Goal: Information Seeking & Learning: Learn about a topic

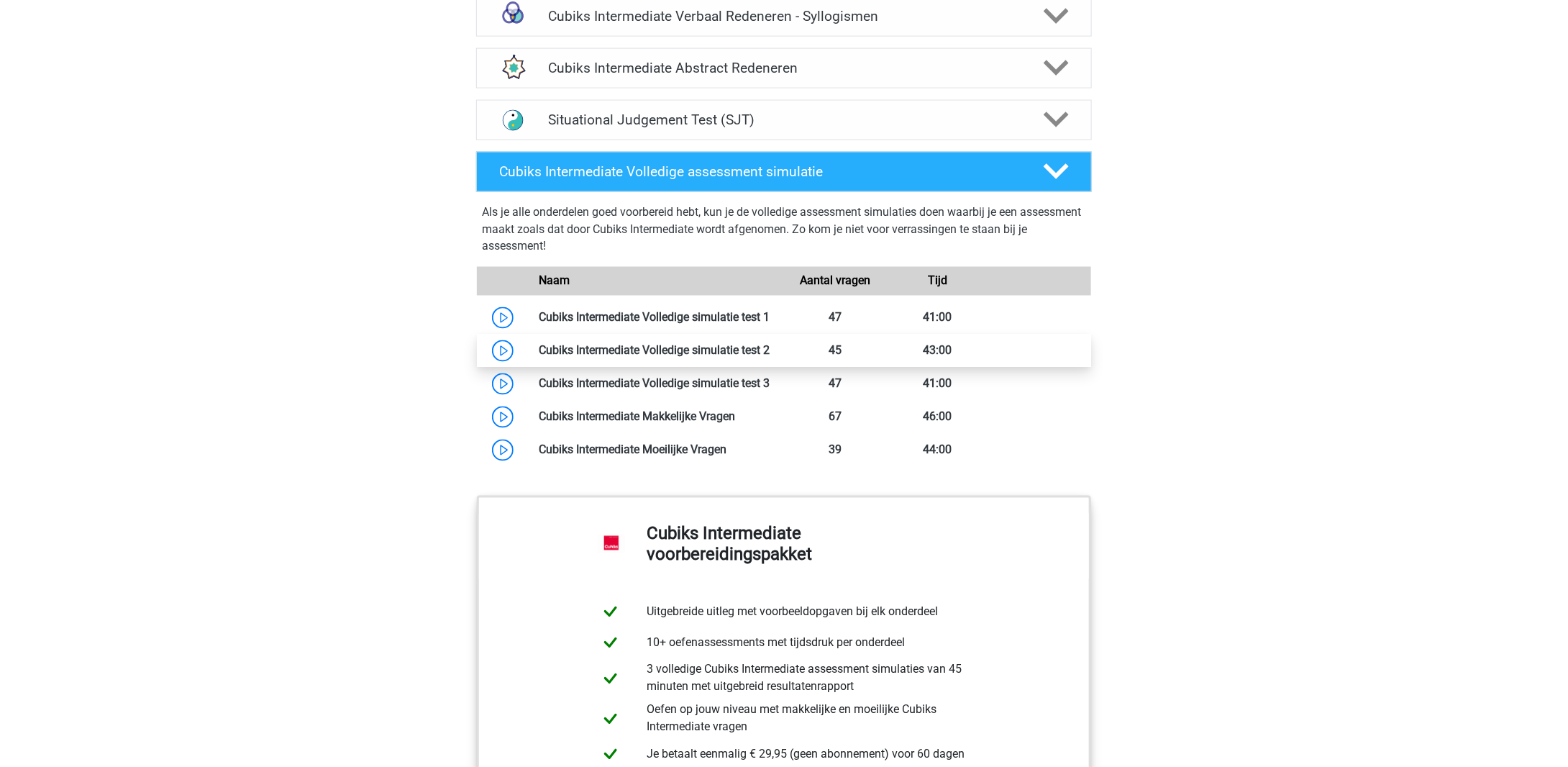
scroll to position [1080, 0]
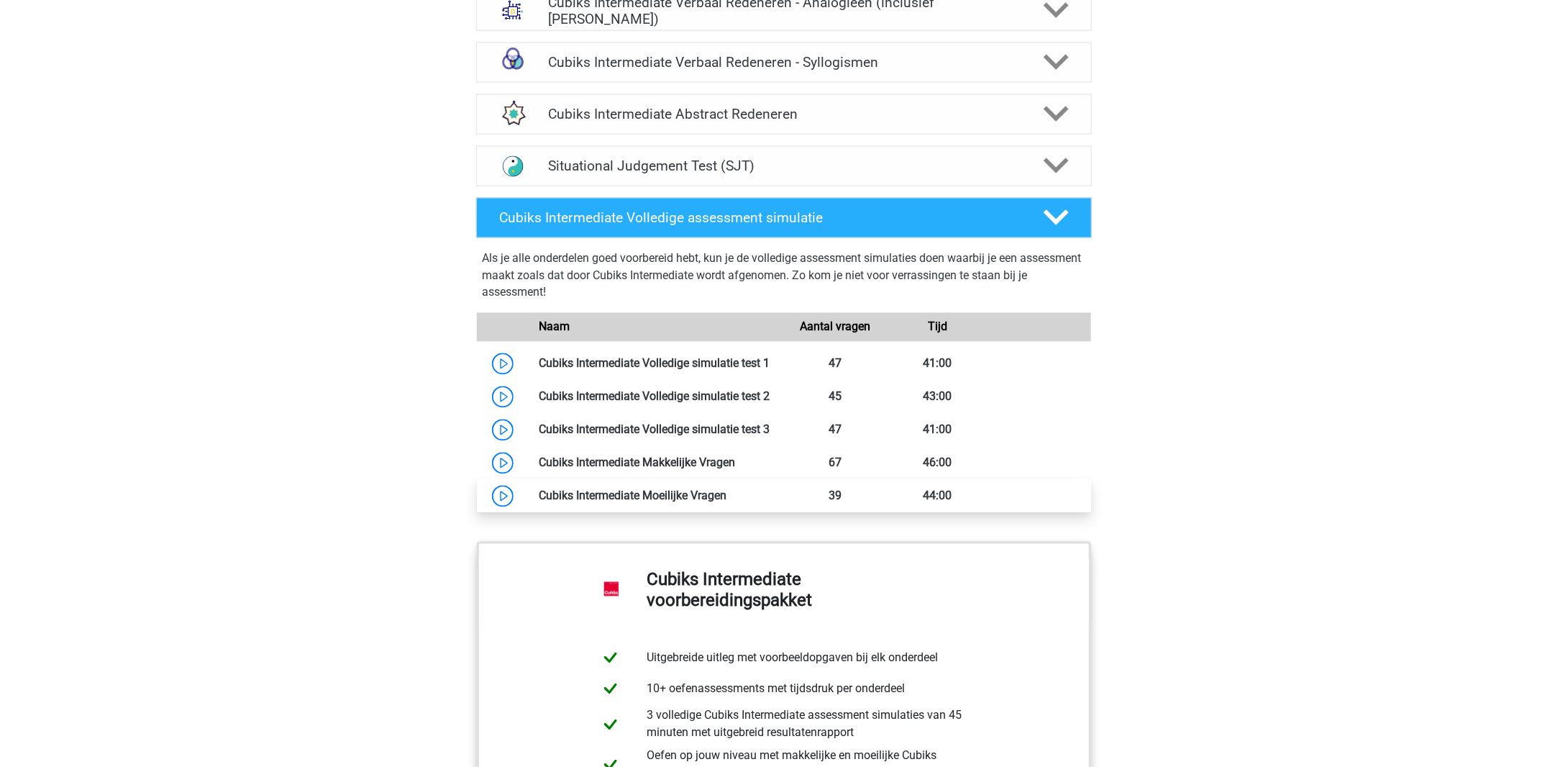
click at [727, 496] on link at bounding box center [727, 496] width 0 height 14
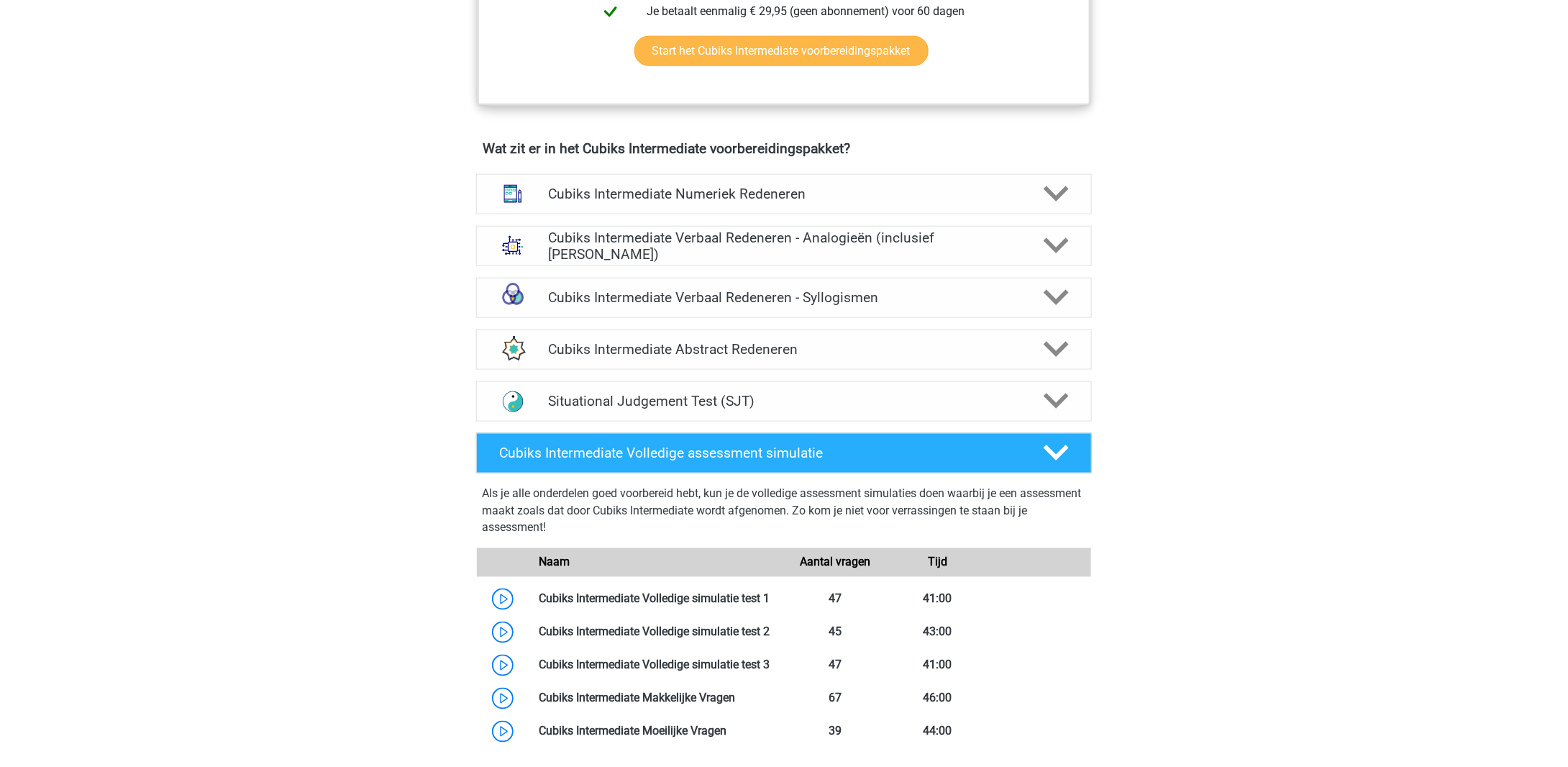
scroll to position [576, 0]
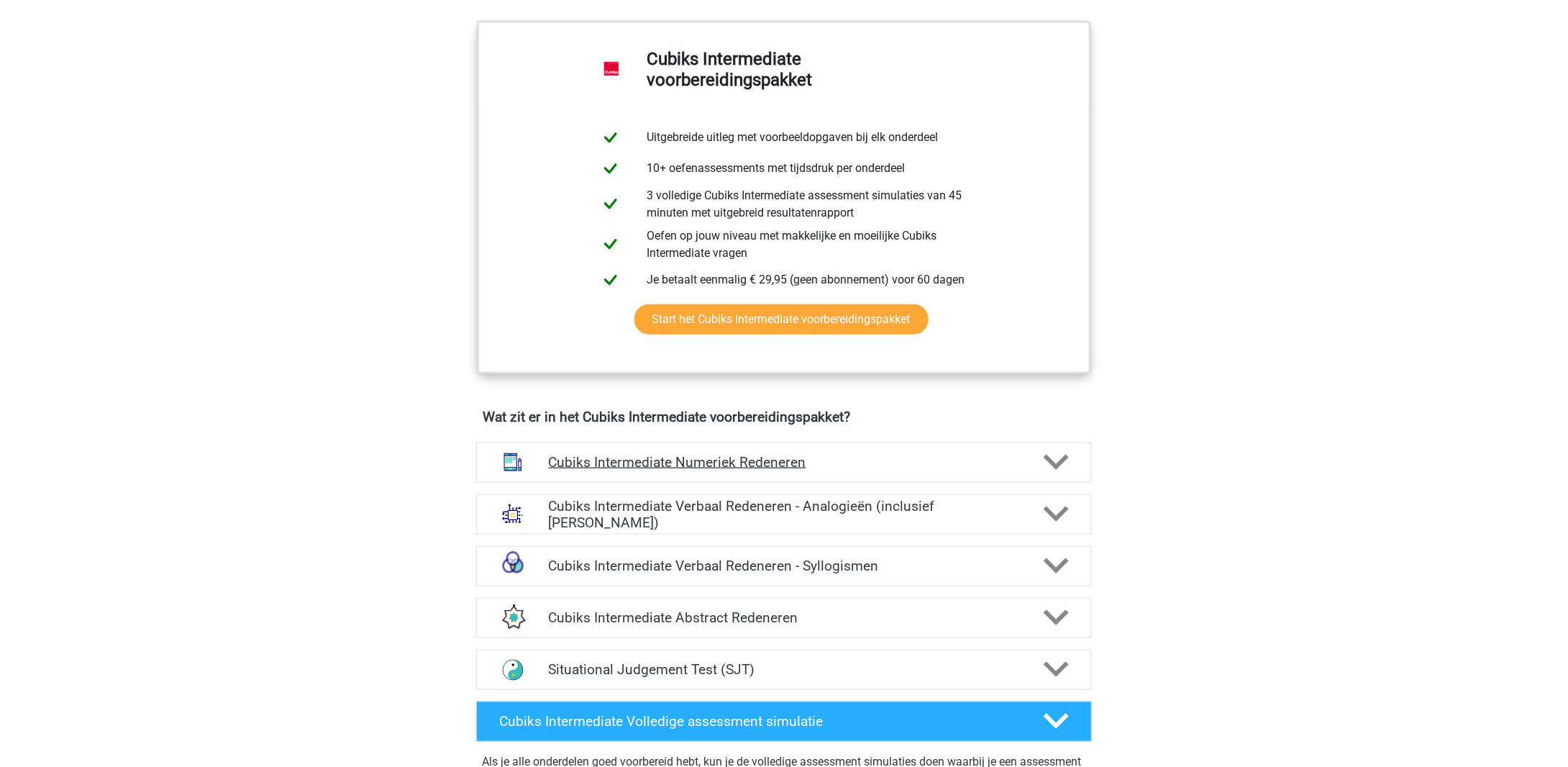
click at [830, 465] on h4 "Cubiks Intermediate Numeriek Redeneren" at bounding box center [784, 463] width 471 height 17
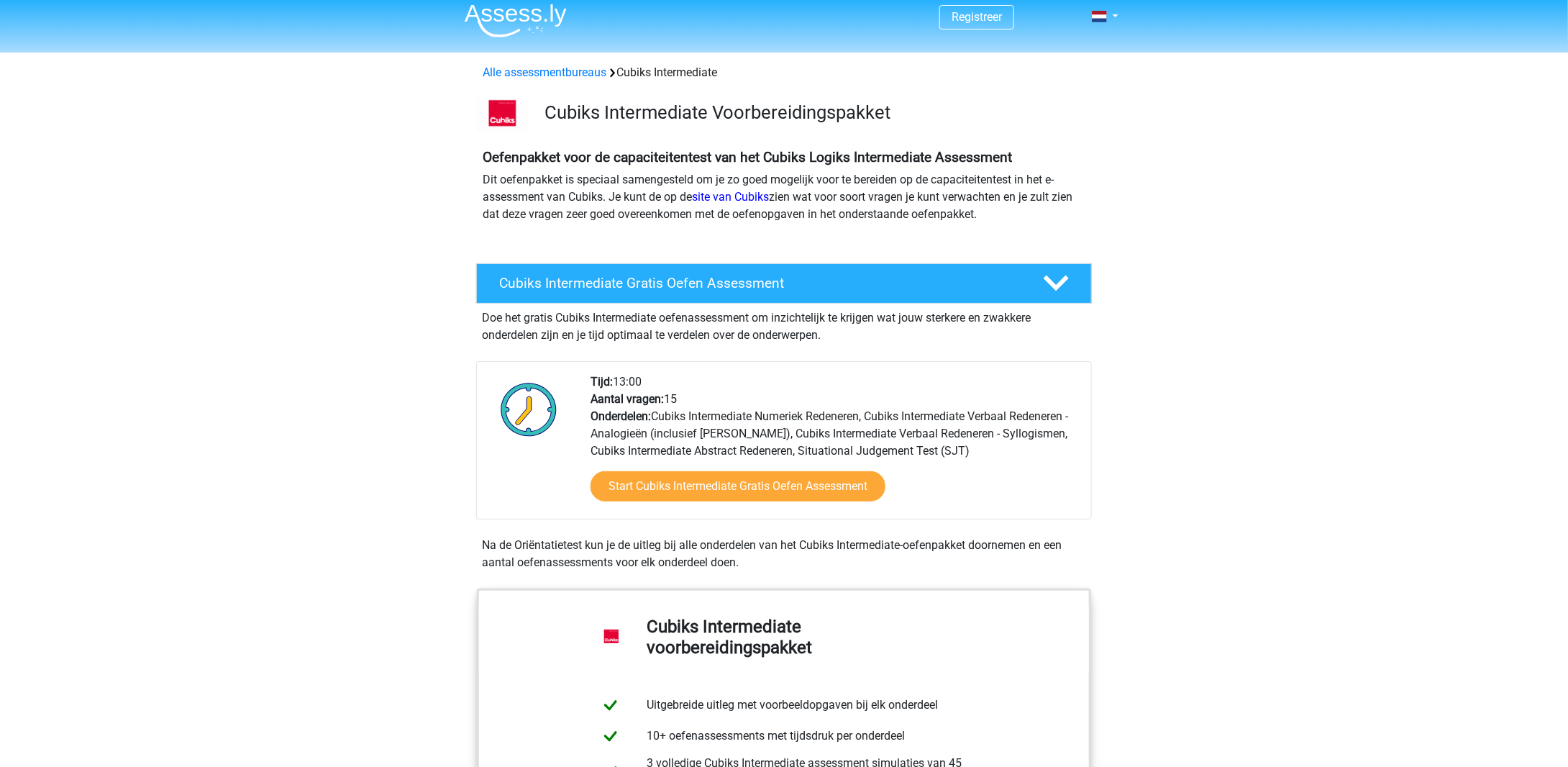
scroll to position [0, 0]
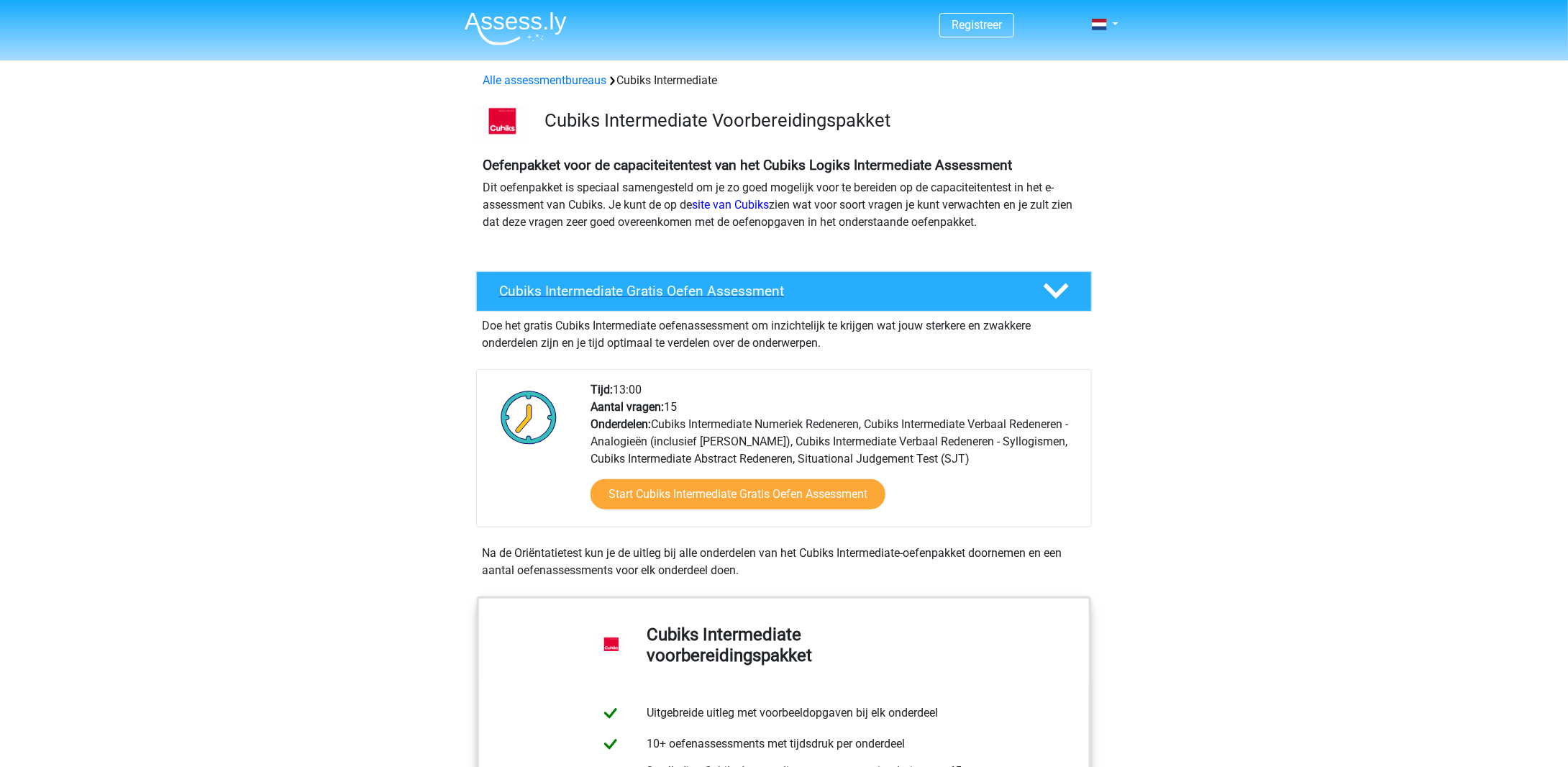
click at [660, 309] on div "Cubiks Intermediate Gratis Oefen Assessment" at bounding box center [784, 290] width 616 height 40
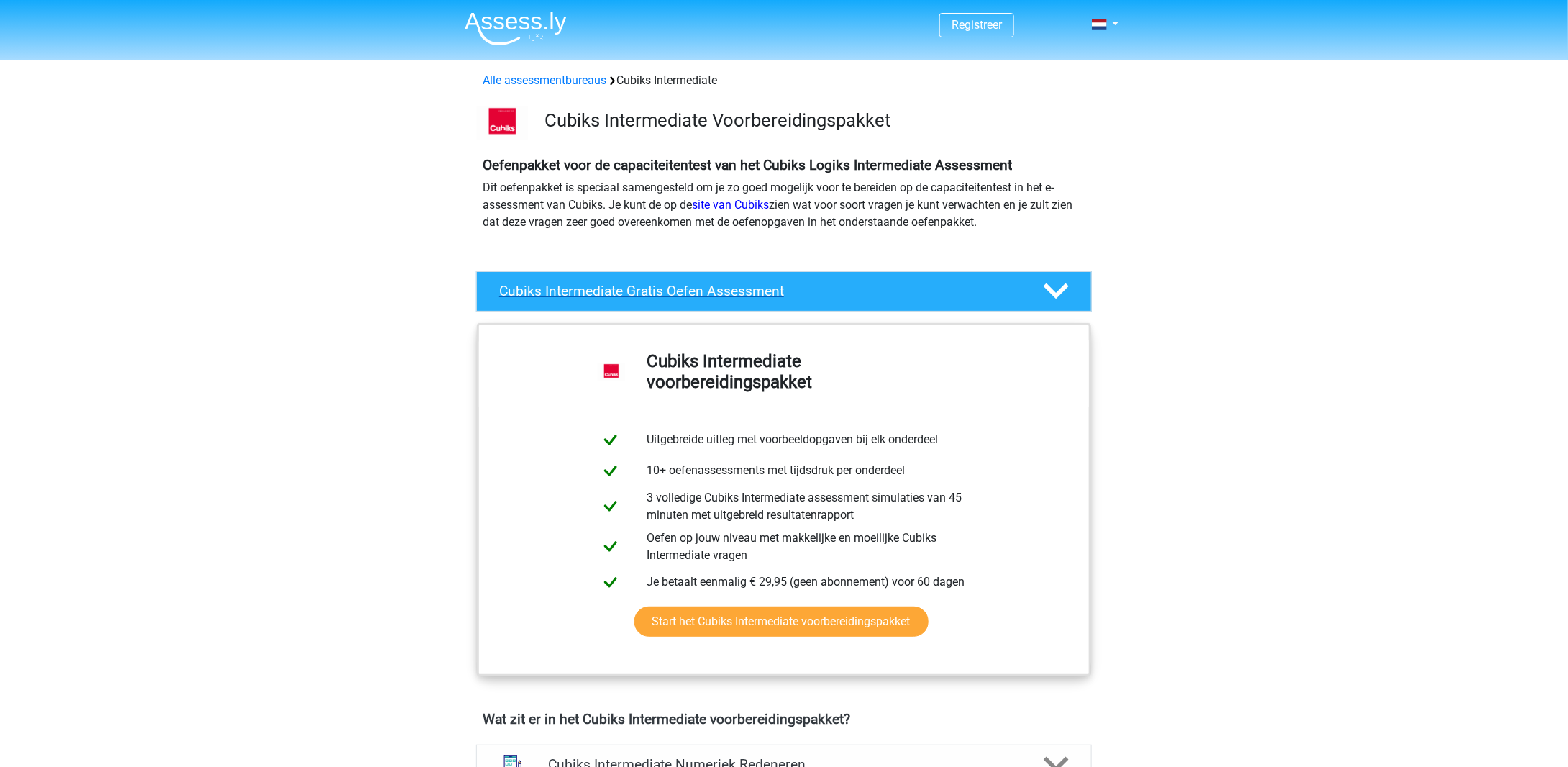
click at [663, 308] on div "Cubiks Intermediate Gratis Oefen Assessment" at bounding box center [784, 290] width 616 height 40
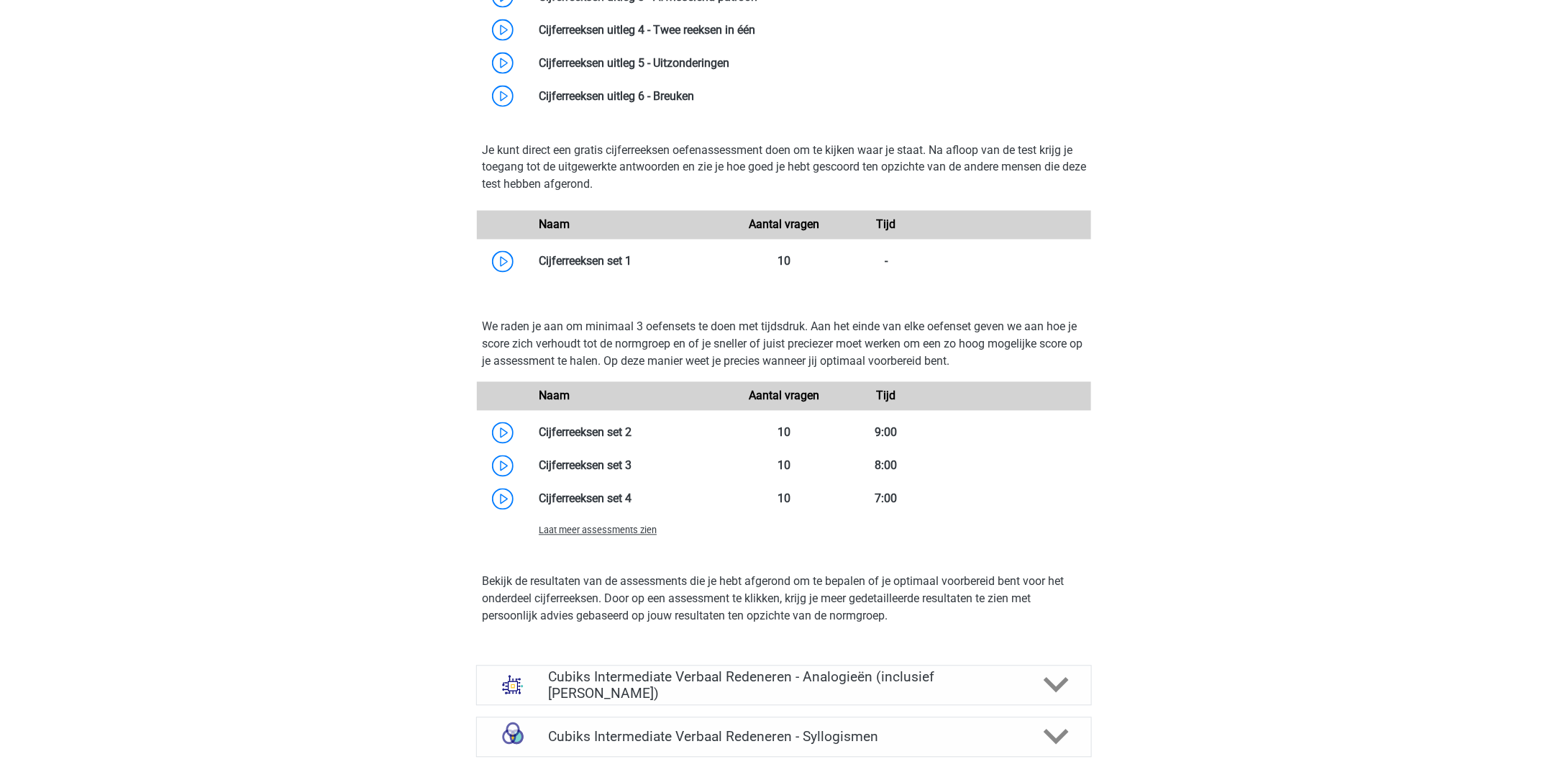
scroll to position [1223, 0]
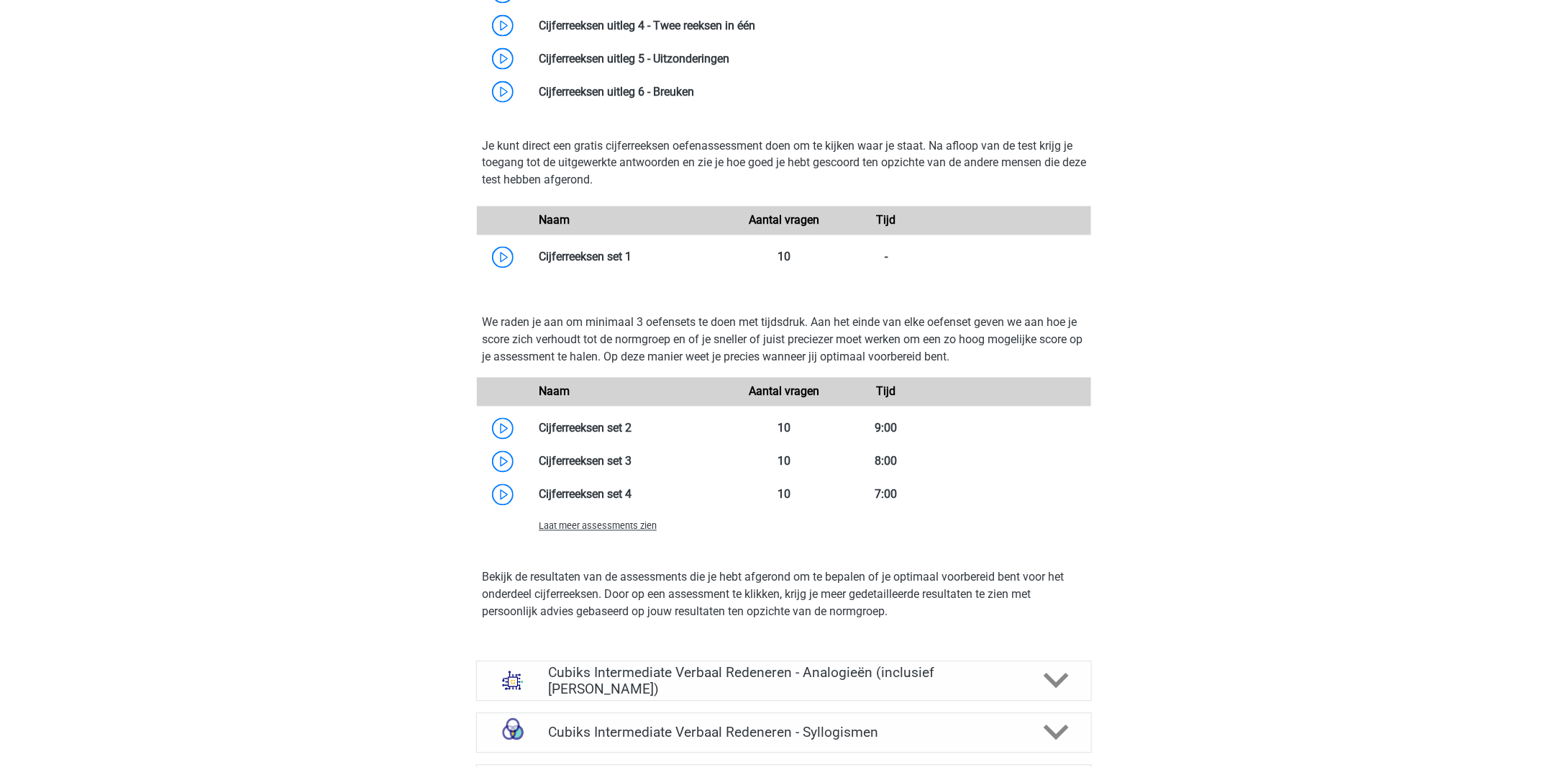
click at [623, 522] on span "Laat meer assessments zien" at bounding box center [597, 527] width 118 height 11
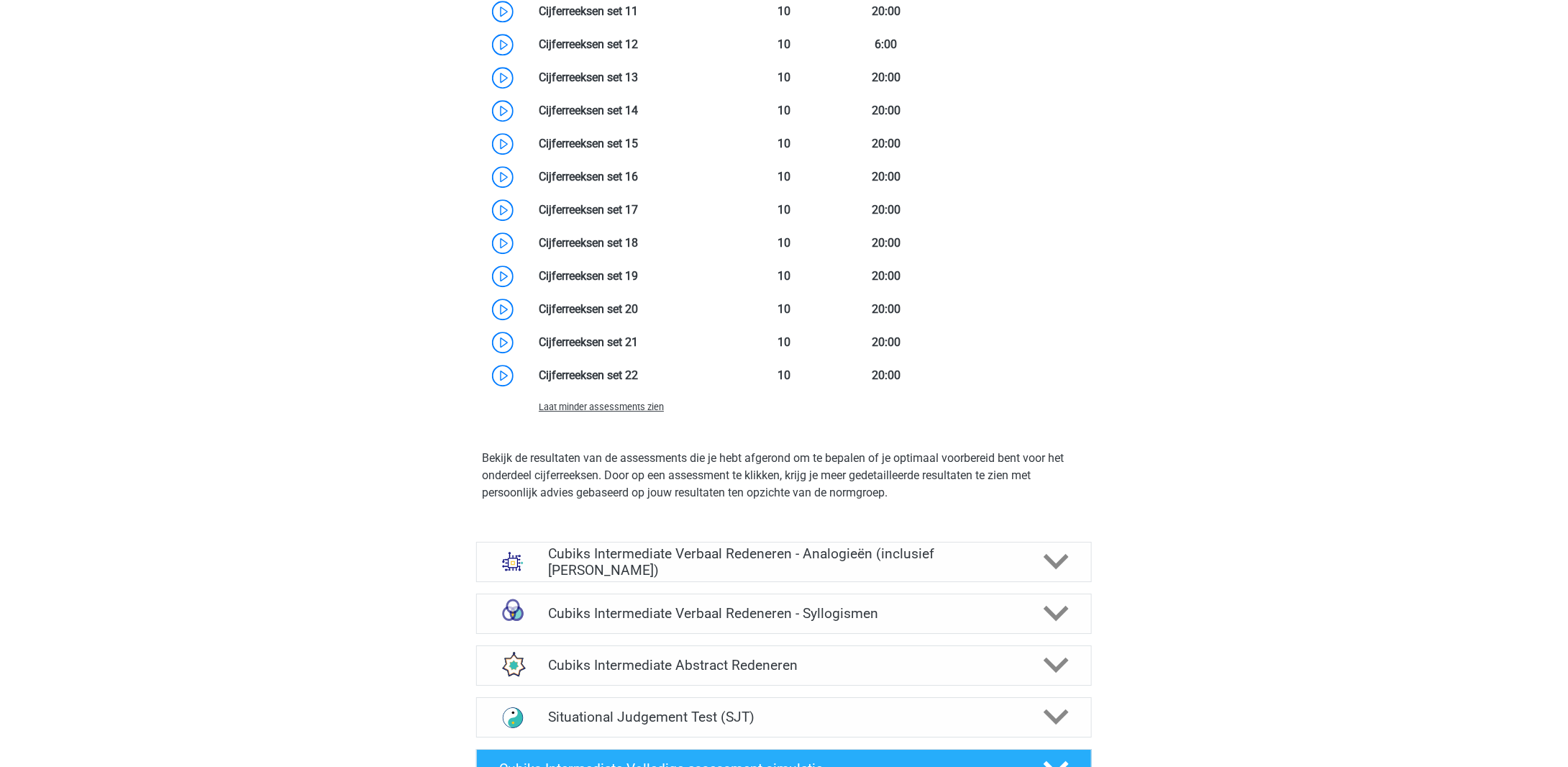
scroll to position [2014, 0]
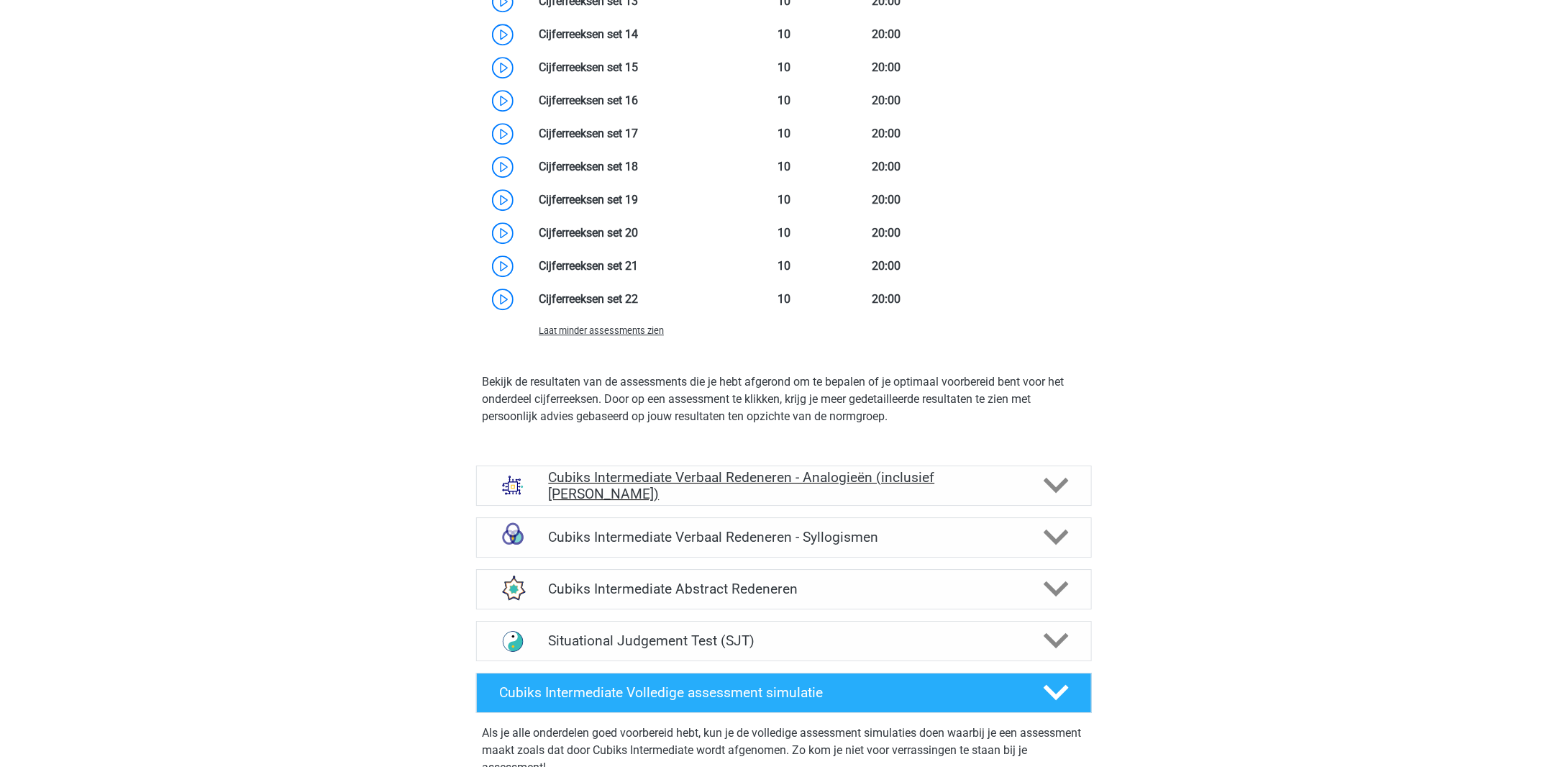
click at [594, 475] on h4 "Cubiks Intermediate Verbaal Redeneren - Analogieën (inclusief [PERSON_NAME])" at bounding box center [784, 486] width 471 height 33
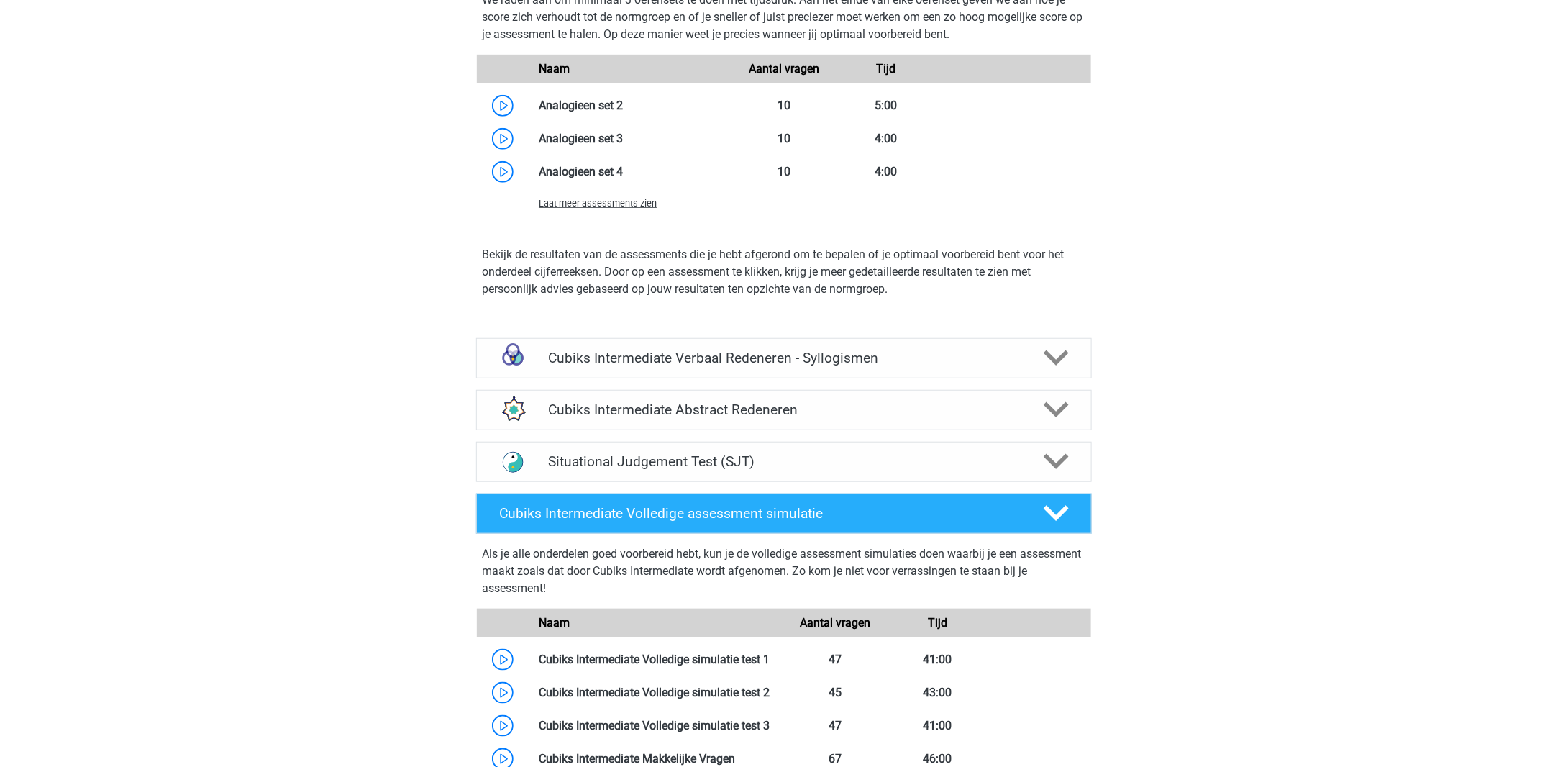
scroll to position [3166, 0]
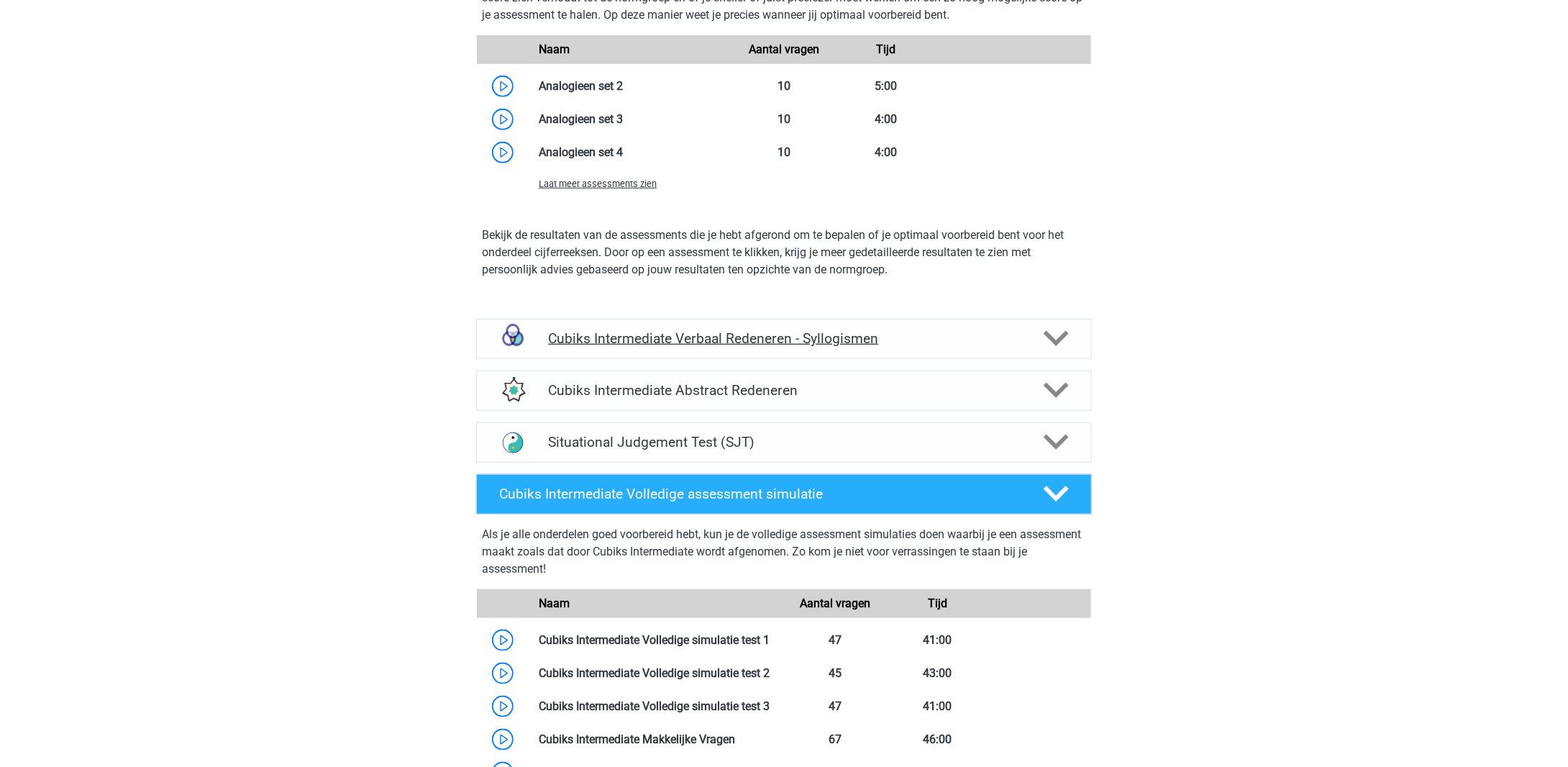
click at [686, 354] on div "Cubiks Intermediate Verbaal Redeneren - Syllogismen" at bounding box center [784, 339] width 616 height 40
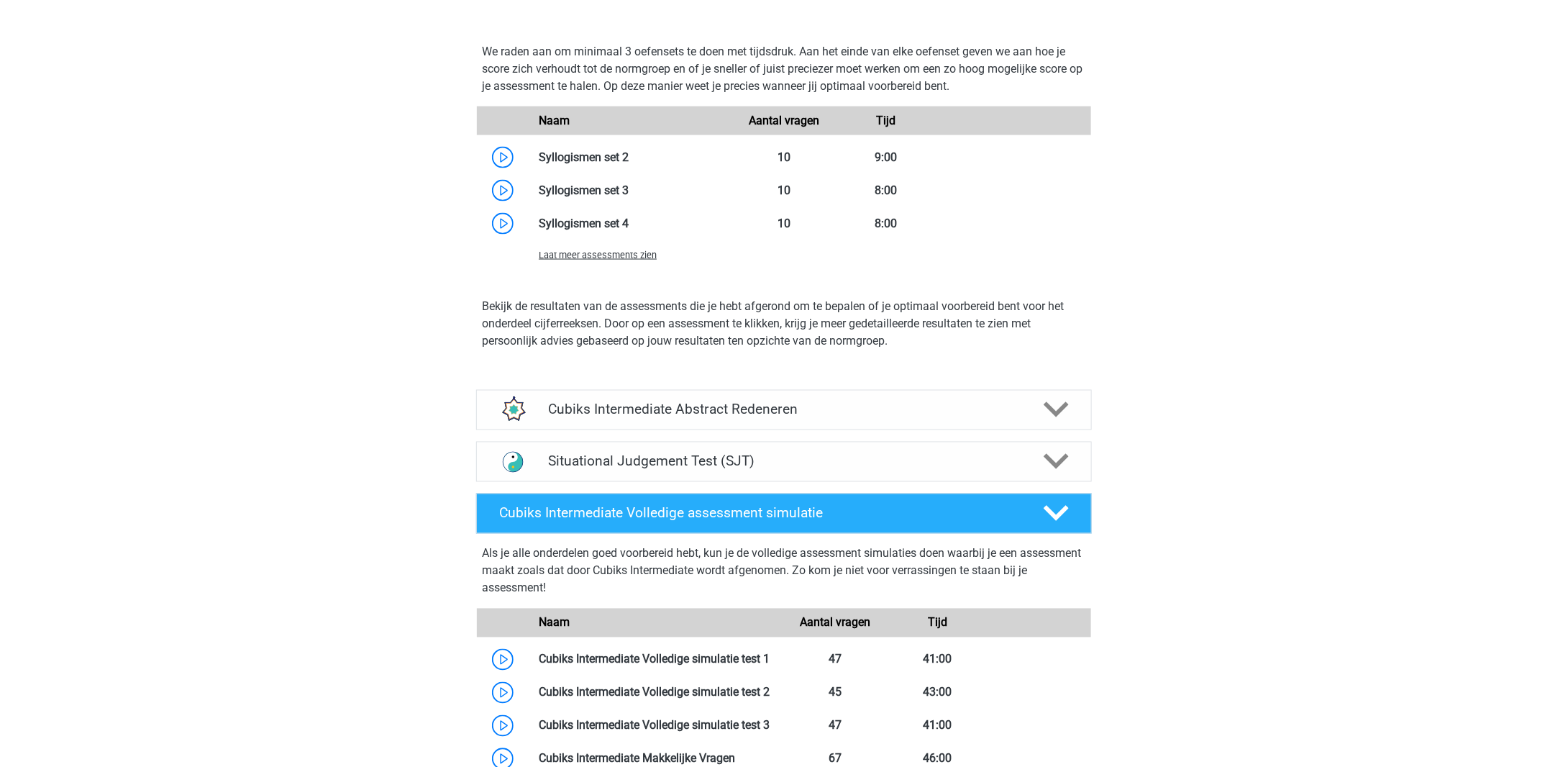
scroll to position [3741, 0]
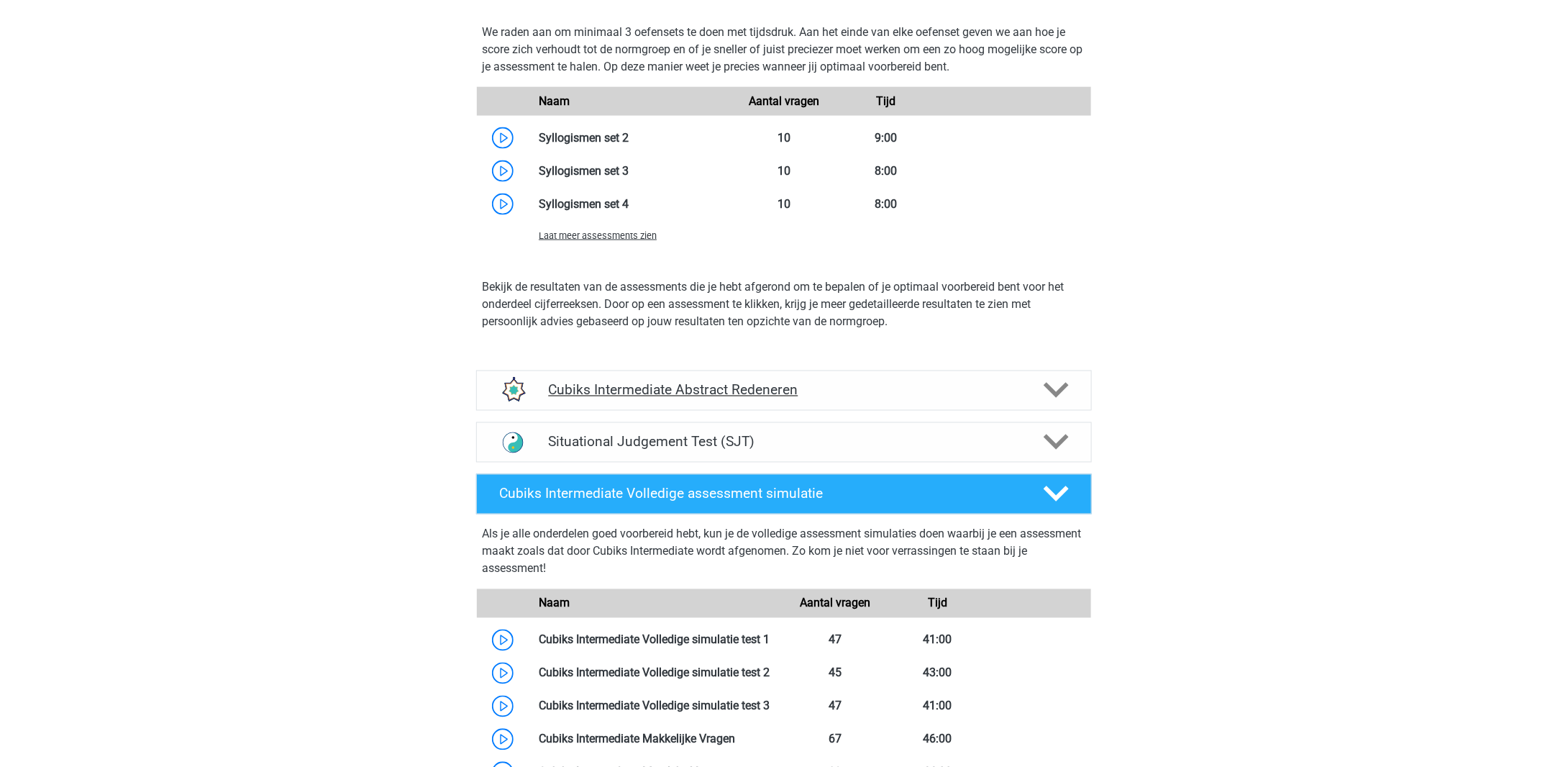
click at [676, 411] on div "Cubiks Intermediate Abstract Redeneren" at bounding box center [784, 390] width 616 height 40
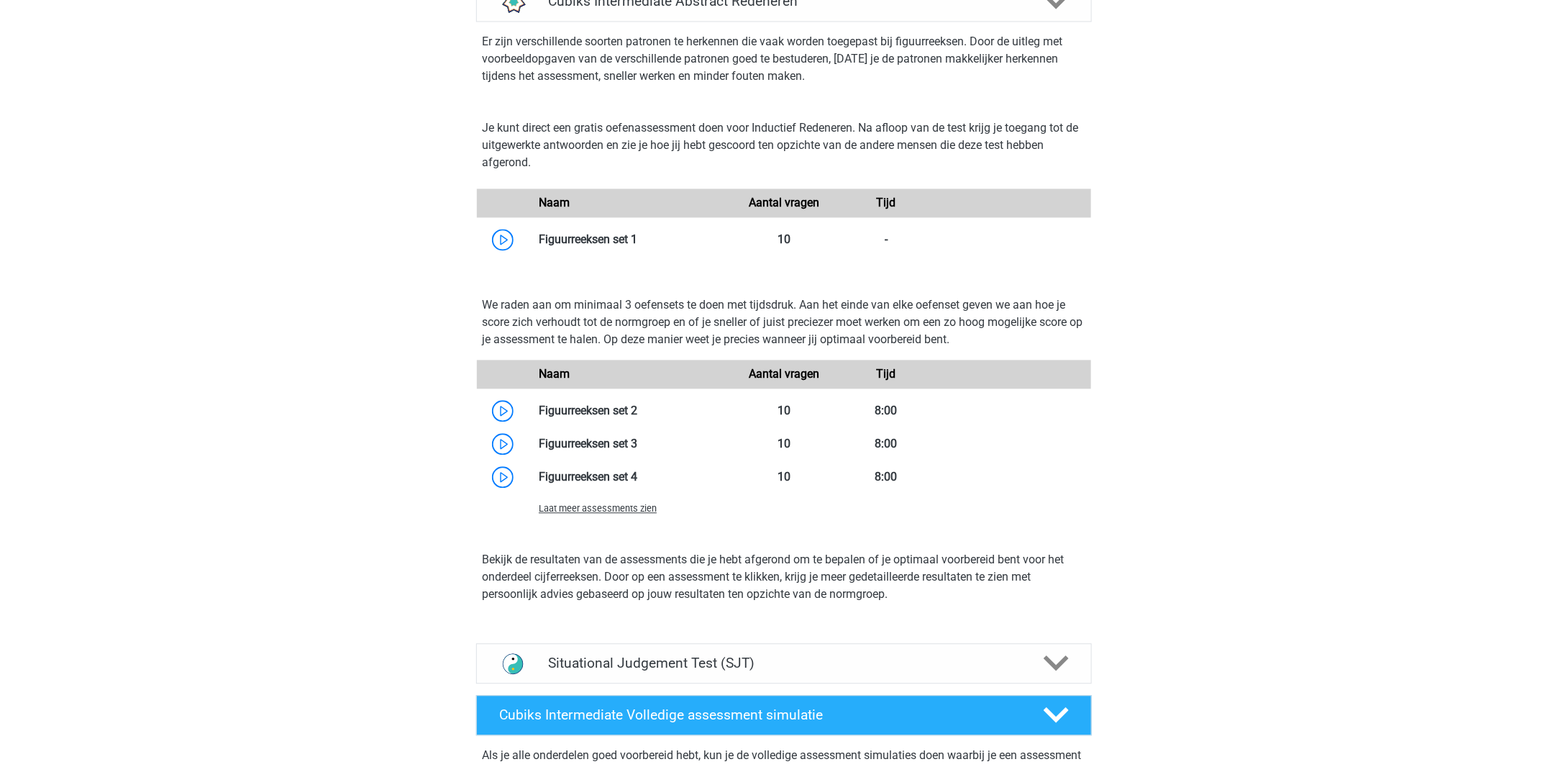
scroll to position [4101, 0]
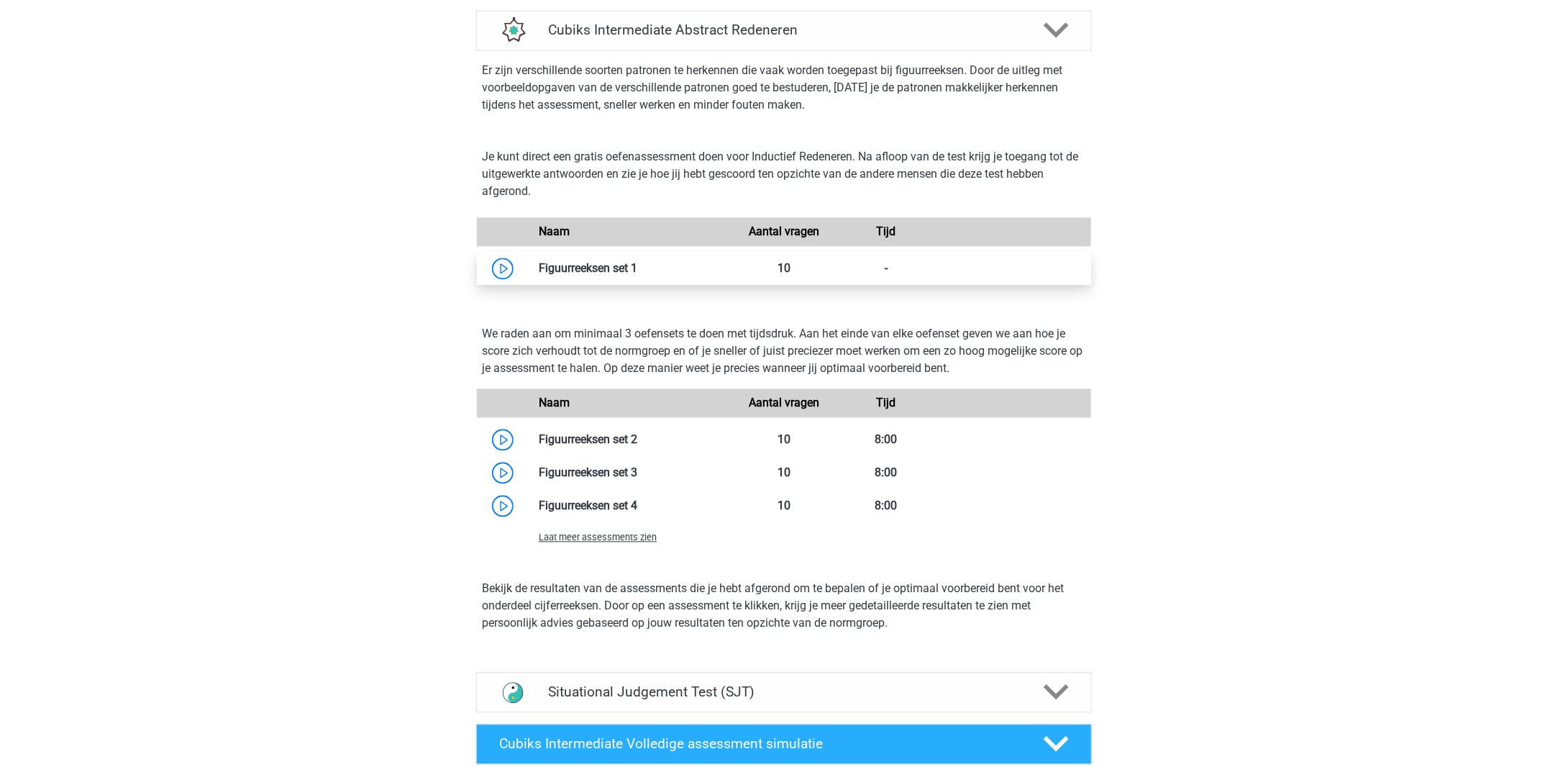
click at [637, 275] on link at bounding box center [637, 268] width 0 height 14
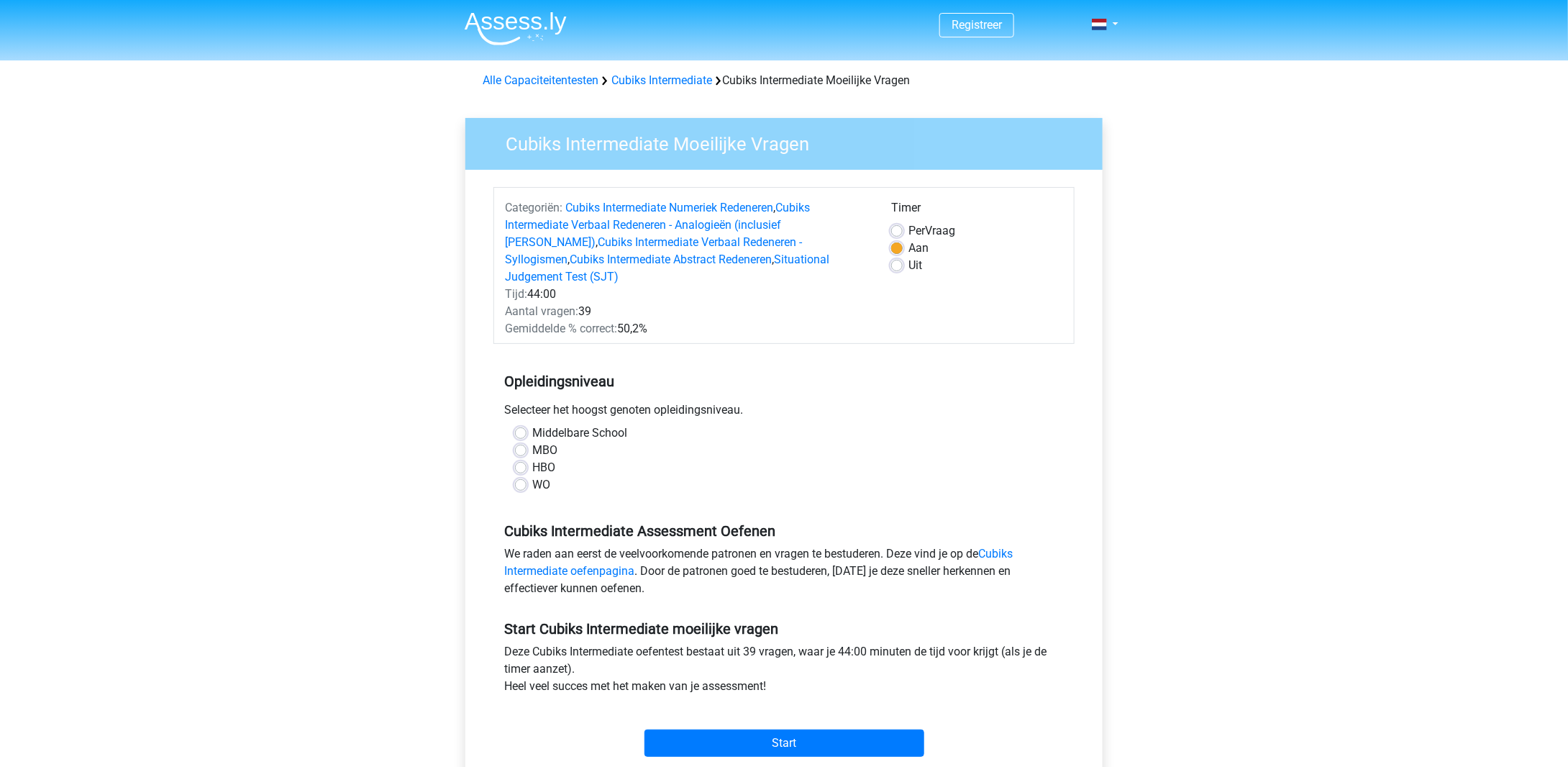
click at [532, 477] on label "WO" at bounding box center [541, 485] width 18 height 18
click at [526, 477] on input "WO" at bounding box center [521, 484] width 11 height 15
radio input "true"
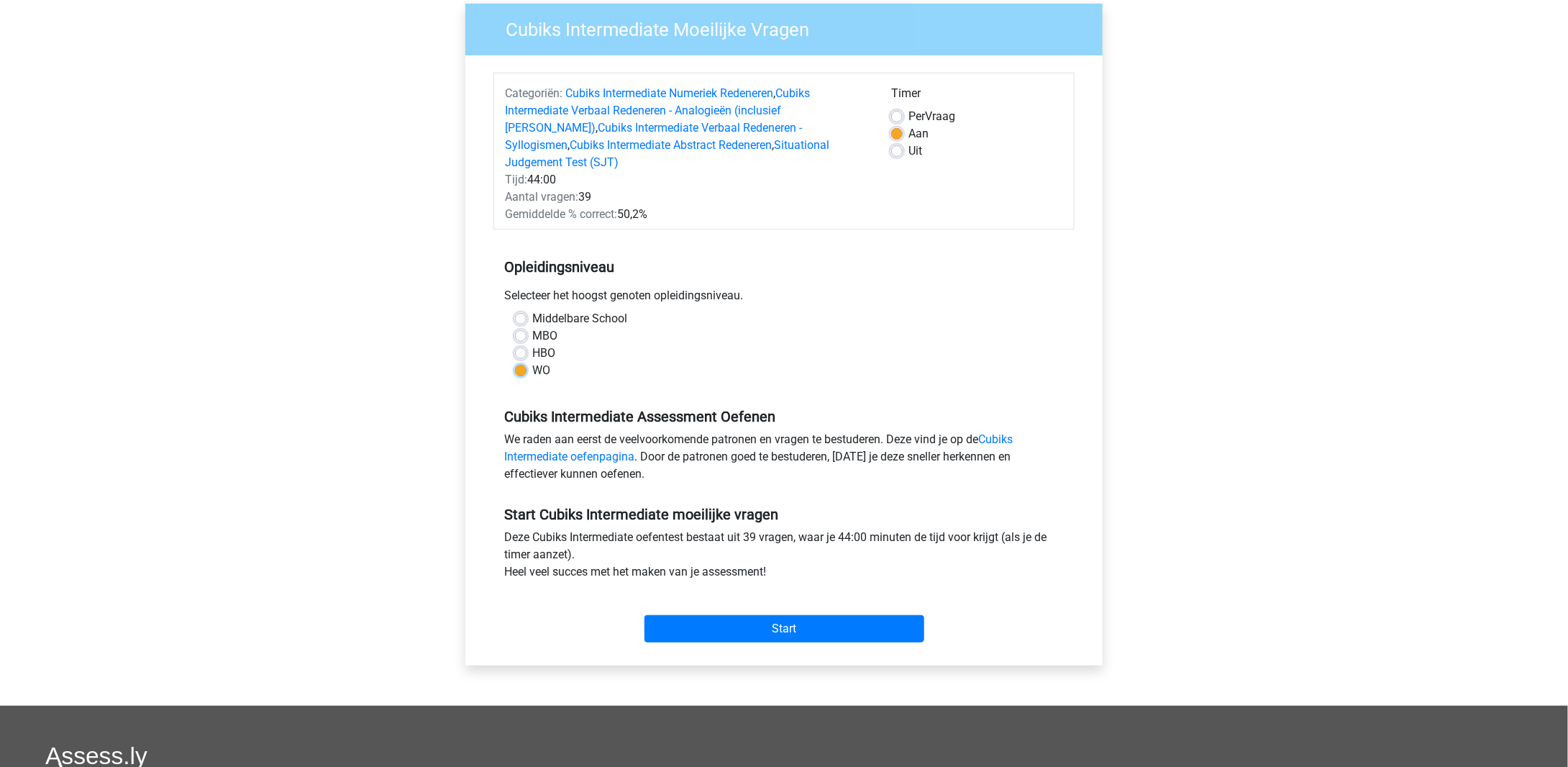
scroll to position [216, 0]
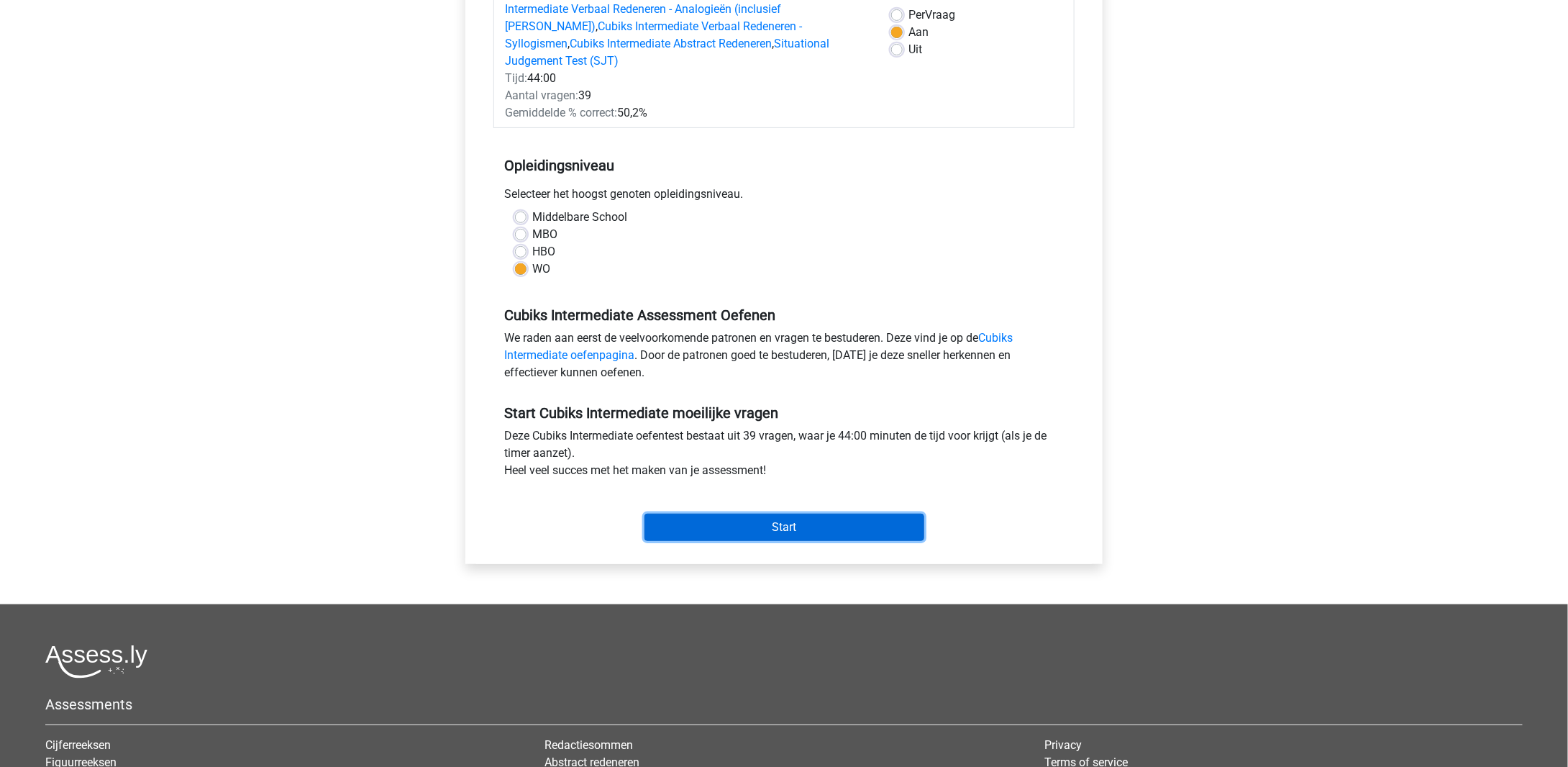
click at [735, 520] on input "Start" at bounding box center [784, 527] width 280 height 27
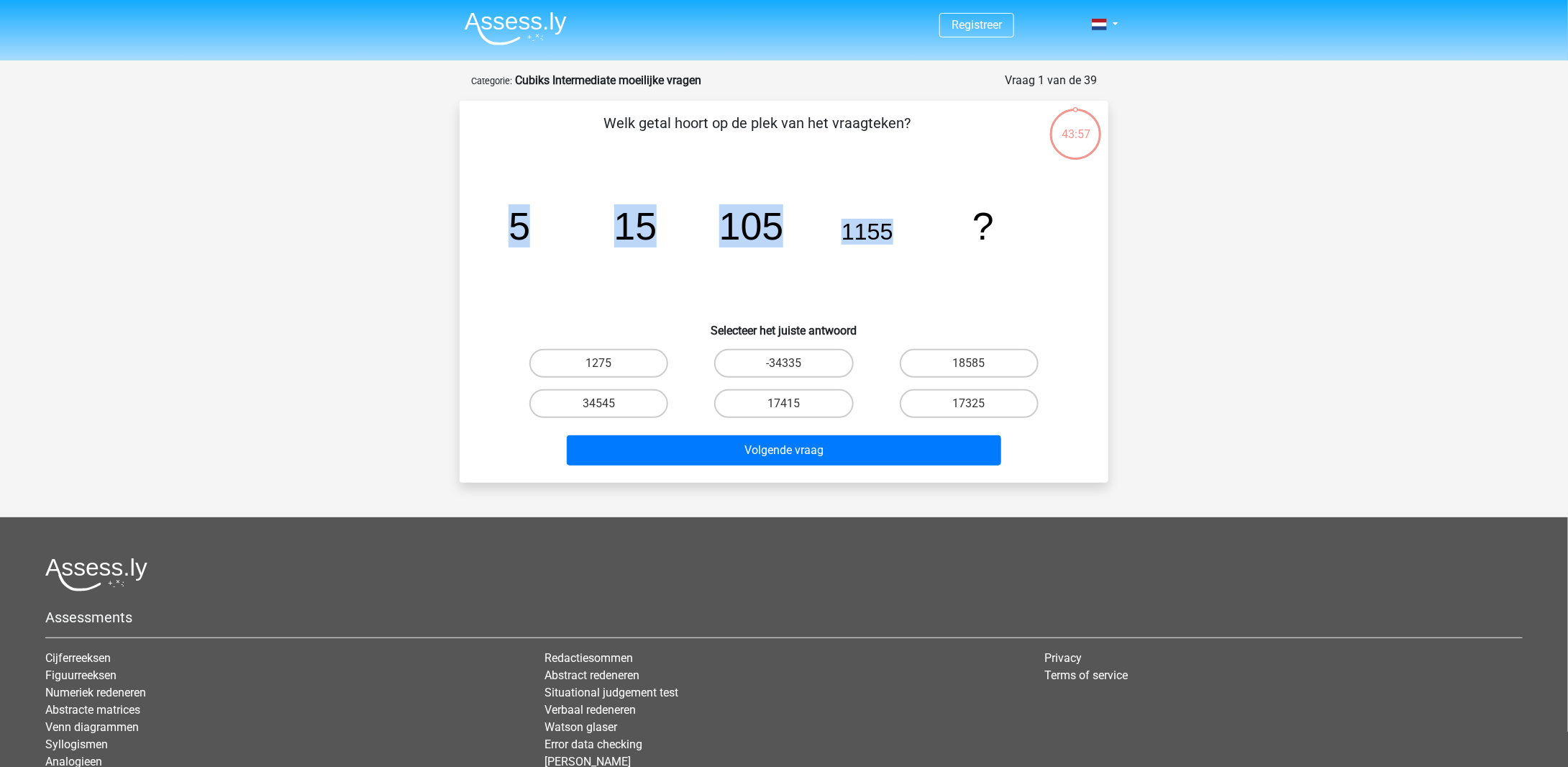
drag, startPoint x: 516, startPoint y: 223, endPoint x: 930, endPoint y: 226, distance: 414.0
click at [930, 226] on icon "image/svg+xml 5 15 105 1155 ?" at bounding box center [784, 239] width 580 height 146
drag, startPoint x: 504, startPoint y: 231, endPoint x: 900, endPoint y: 231, distance: 396.0
click at [900, 231] on icon "image/svg+xml 5 15 105 1155 ?" at bounding box center [784, 239] width 580 height 146
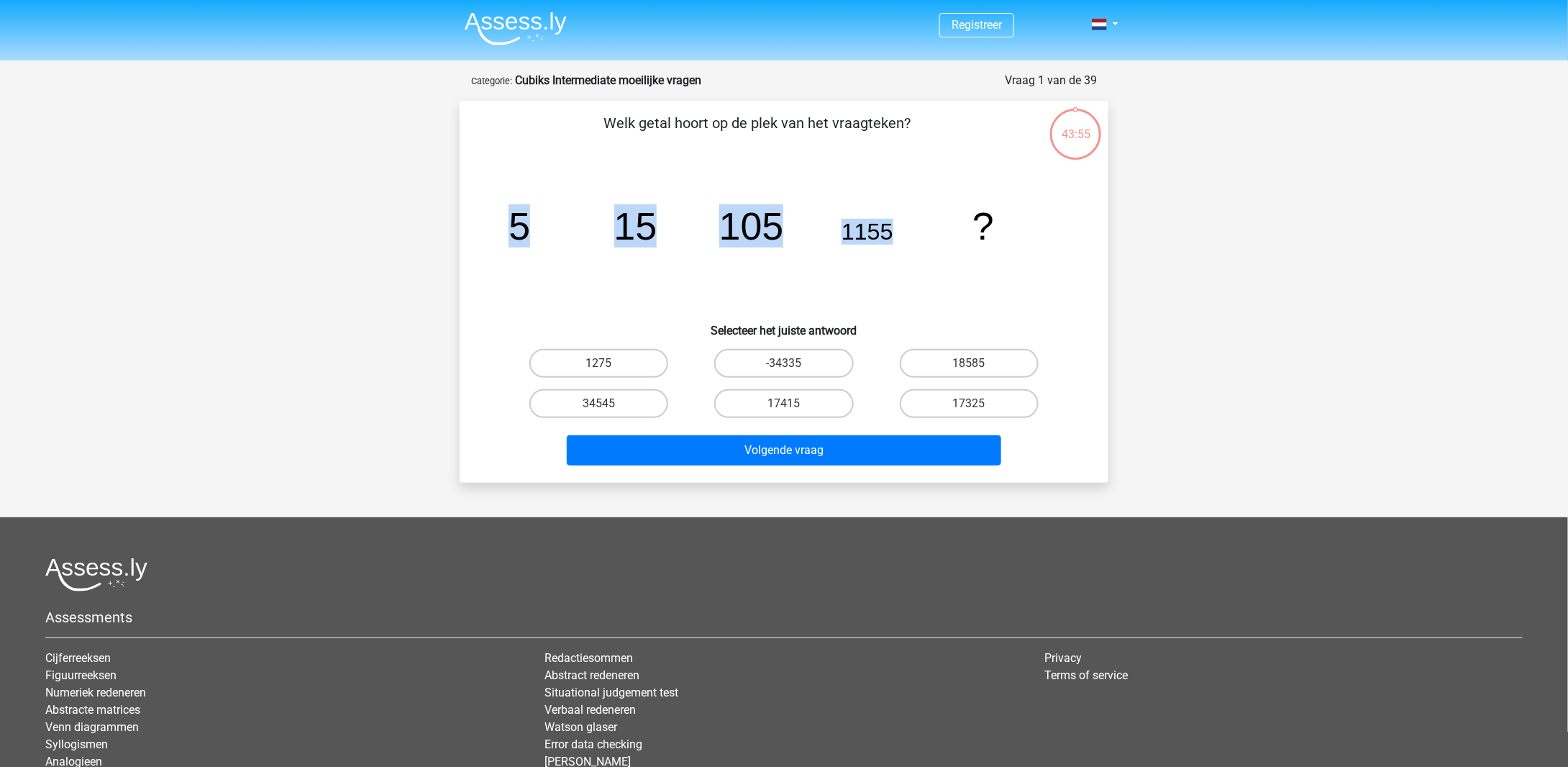
click at [900, 231] on icon "image/svg+xml 5 15 105 1155 ?" at bounding box center [784, 239] width 580 height 146
drag, startPoint x: 896, startPoint y: 233, endPoint x: 506, endPoint y: 231, distance: 390.0
click at [506, 231] on icon "image/svg+xml 5 15 105 1155 ?" at bounding box center [784, 239] width 580 height 146
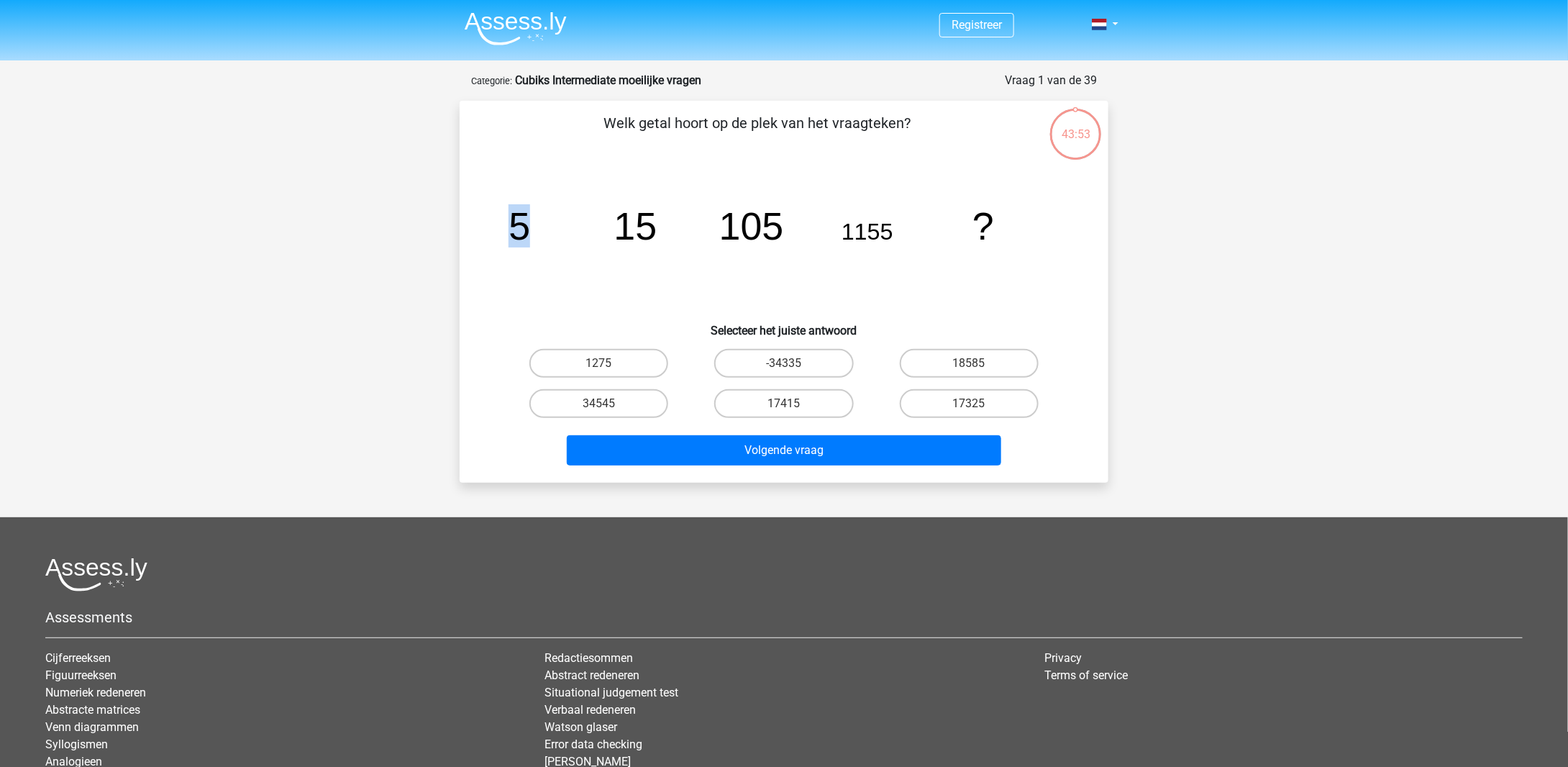
click at [506, 231] on icon "image/svg+xml 5 15 105 1155 ?" at bounding box center [784, 239] width 580 height 146
click at [509, 231] on tspan "5" at bounding box center [519, 225] width 21 height 44
copy g "5 15 105 1155"
drag, startPoint x: 509, startPoint y: 229, endPoint x: 886, endPoint y: 239, distance: 377.1
click at [886, 239] on g "5 15 105 1155 ?" at bounding box center [752, 225] width 486 height 44
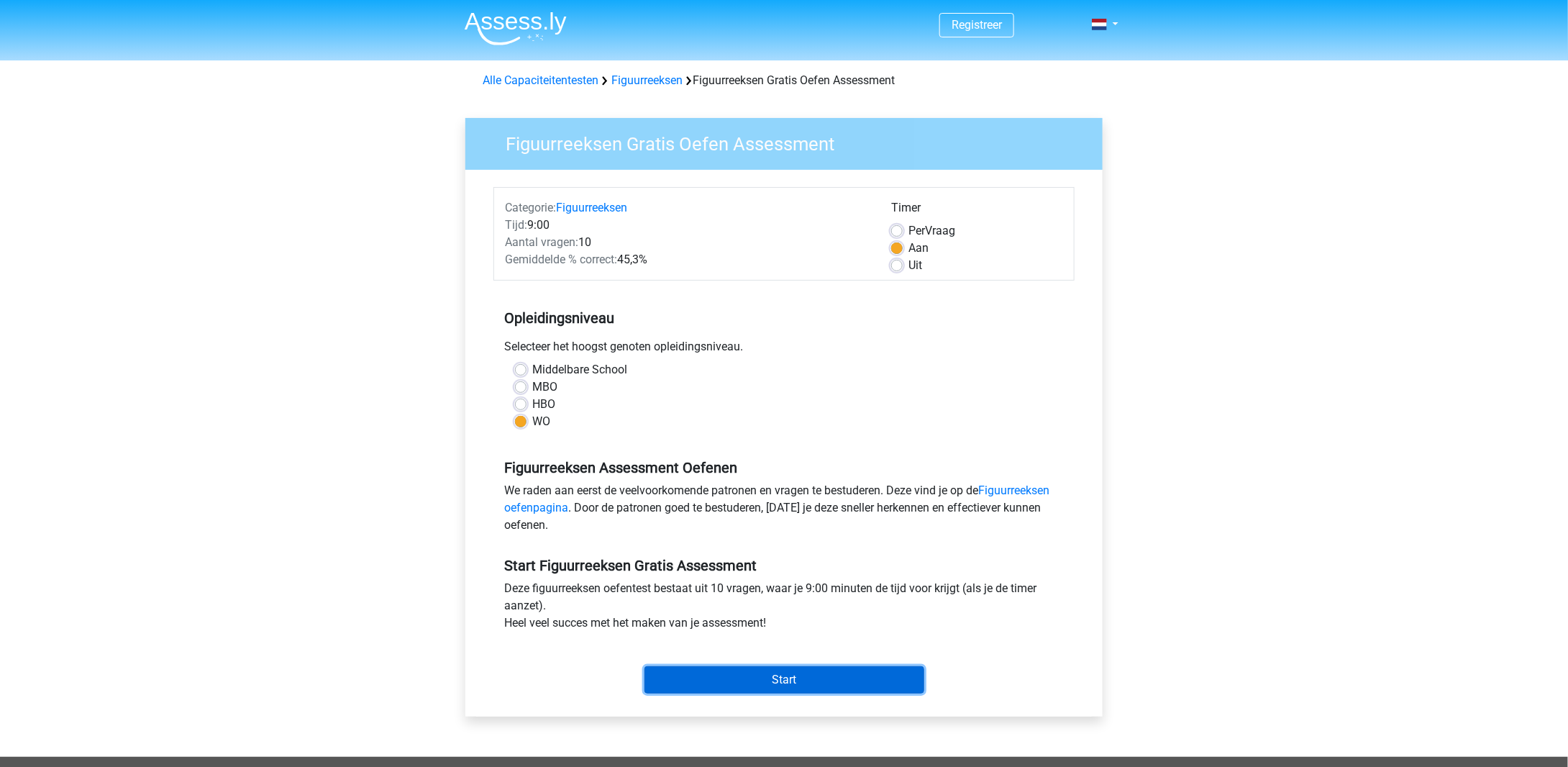
click at [750, 683] on input "Start" at bounding box center [784, 679] width 280 height 27
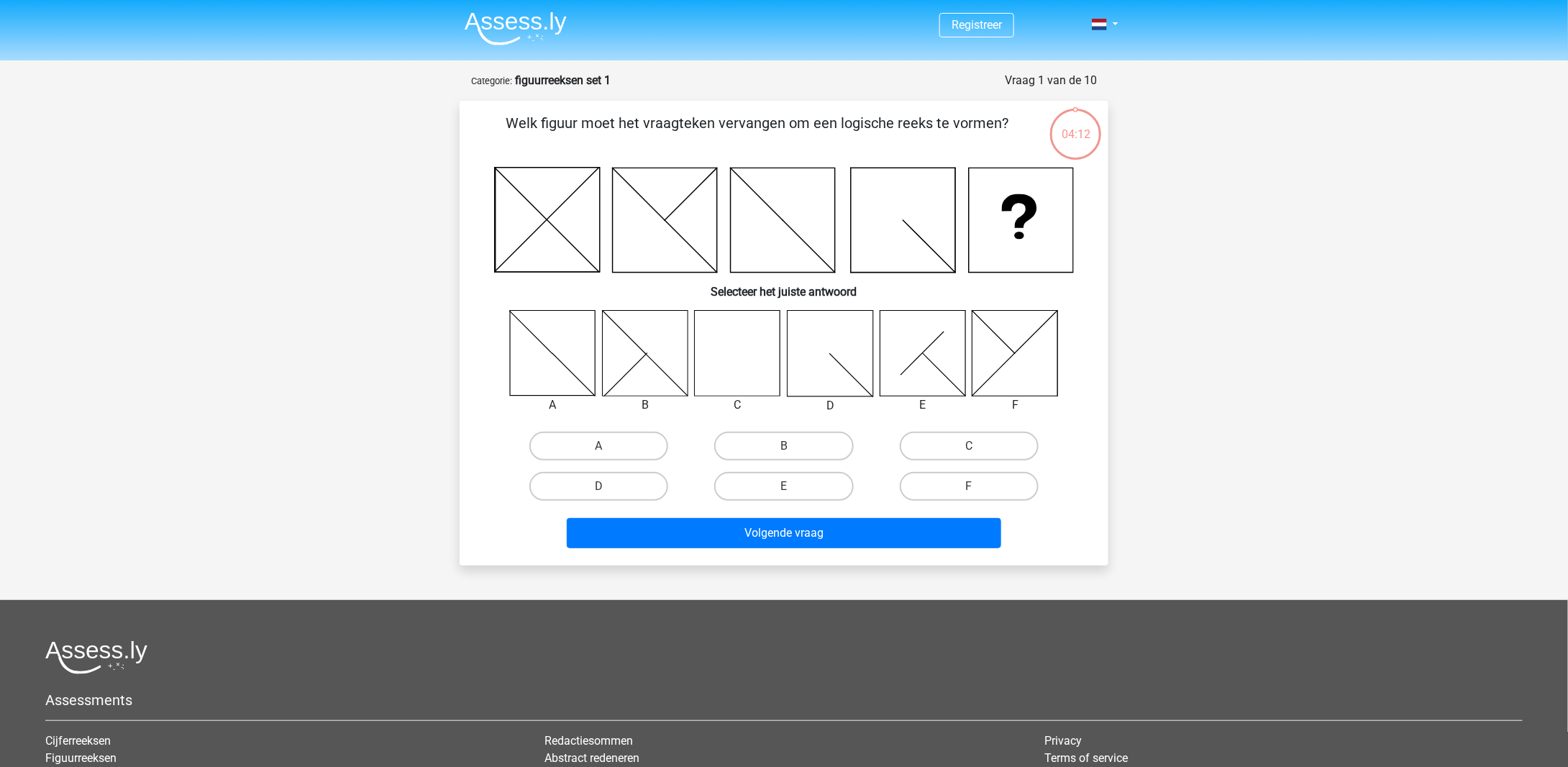
click at [768, 365] on icon at bounding box center [737, 352] width 85 height 85
click at [956, 445] on label "C" at bounding box center [970, 446] width 139 height 29
click at [969, 446] on input "C" at bounding box center [974, 451] width 9 height 9
radio input "true"
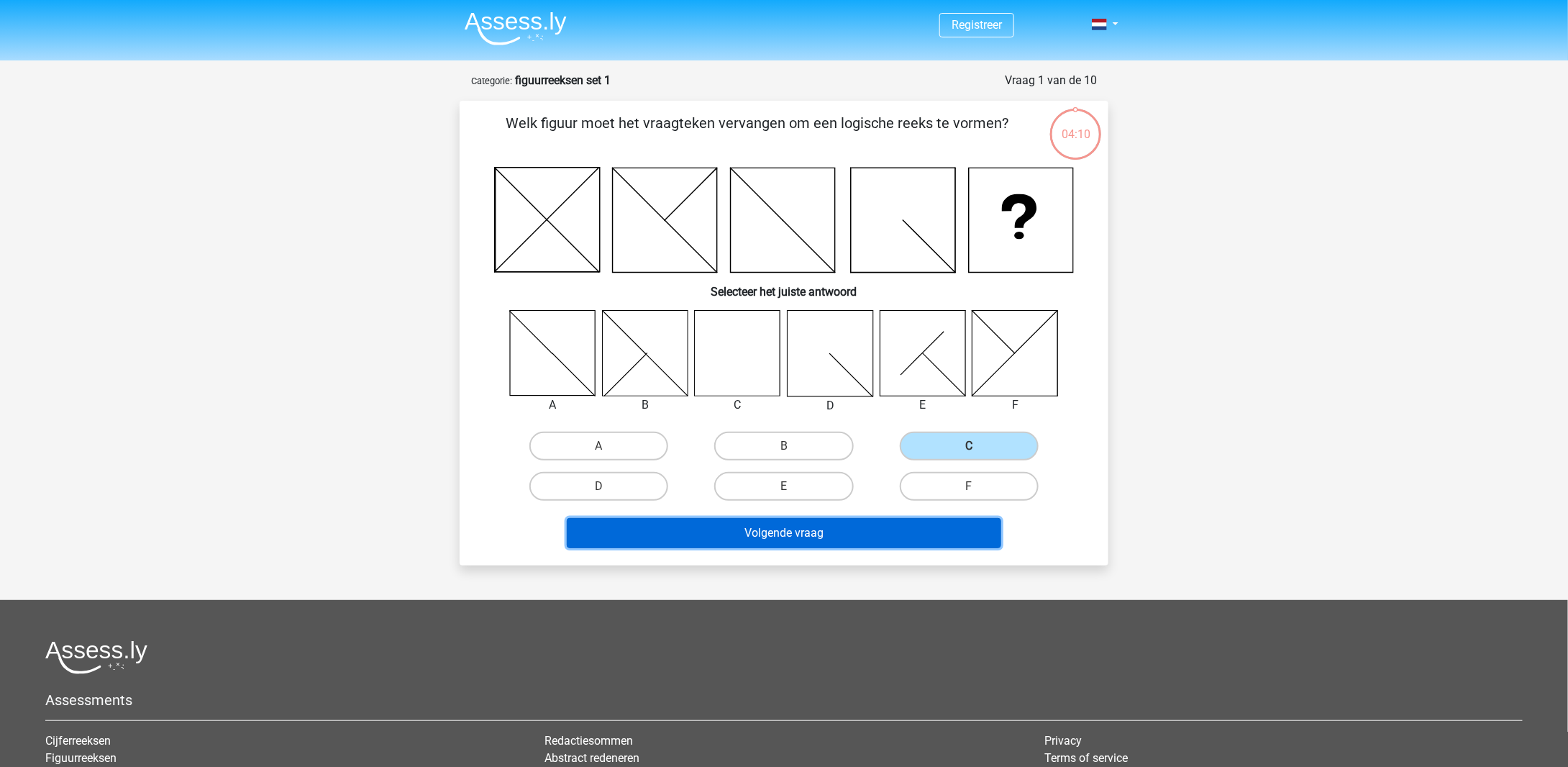
click at [860, 521] on button "Volgende vraag" at bounding box center [784, 533] width 435 height 31
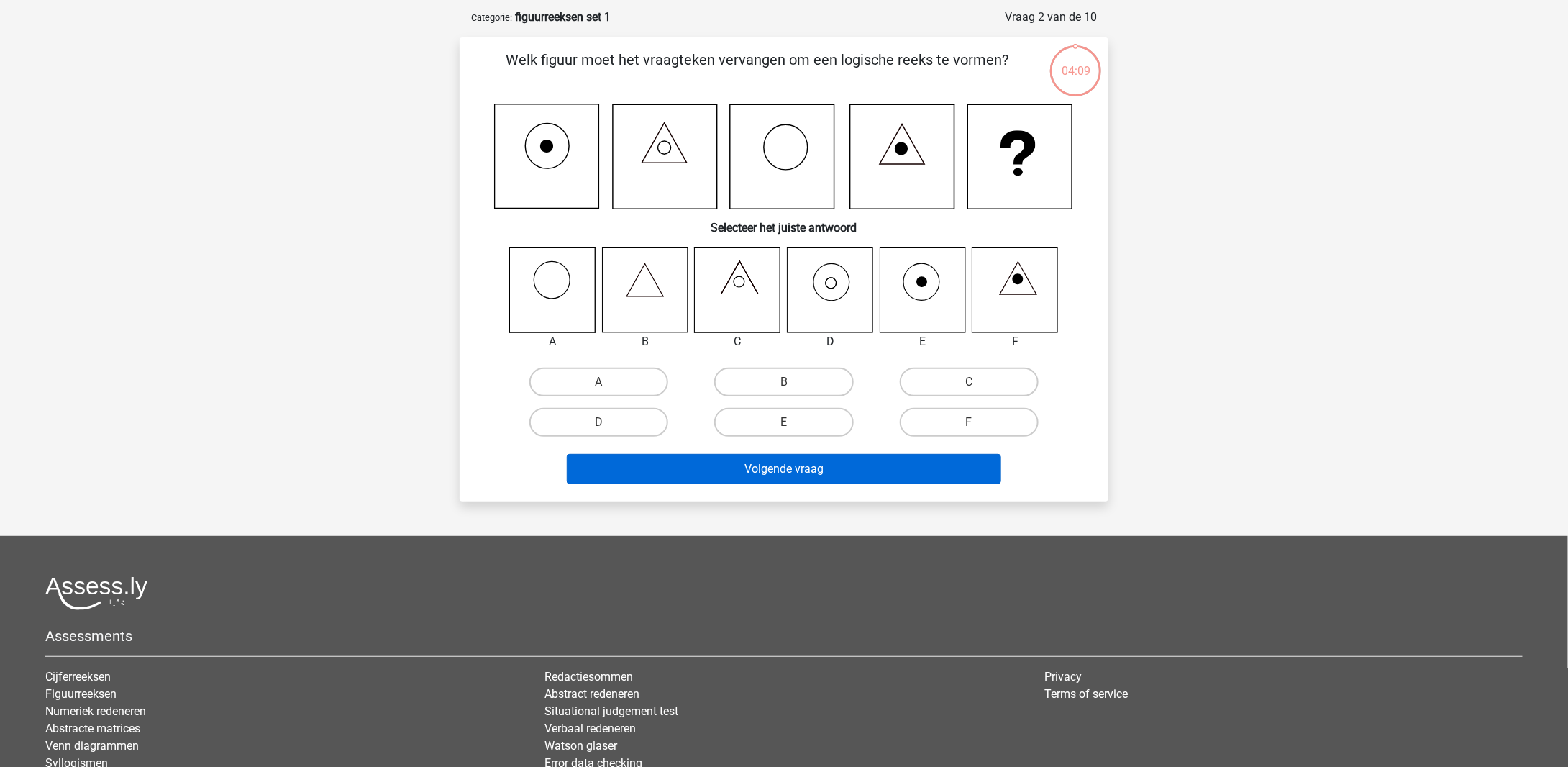
scroll to position [72, 0]
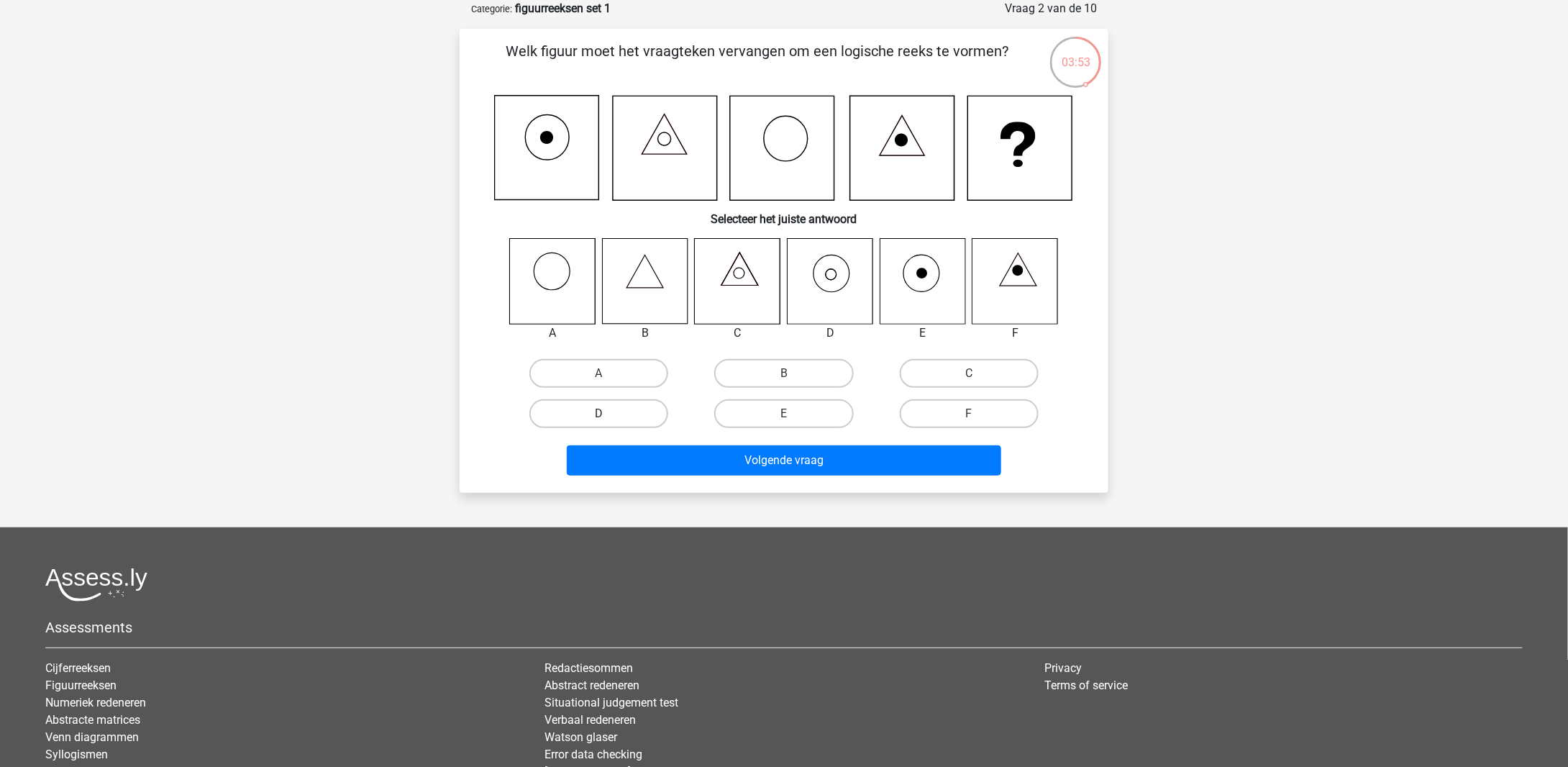
click at [622, 408] on label "D" at bounding box center [599, 414] width 139 height 29
click at [608, 414] on input "D" at bounding box center [604, 418] width 9 height 9
radio input "true"
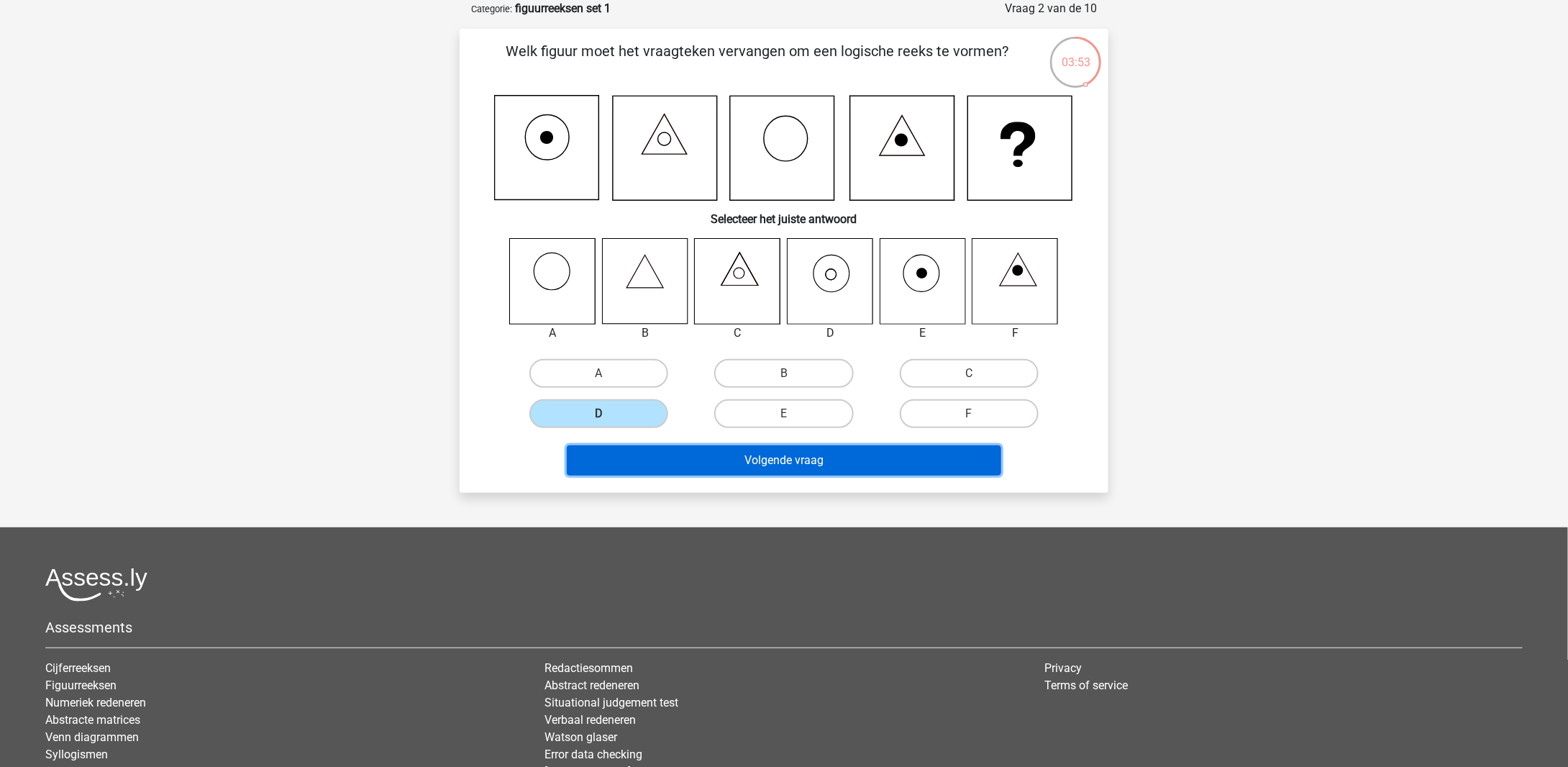
click at [720, 457] on button "Volgende vraag" at bounding box center [784, 460] width 435 height 31
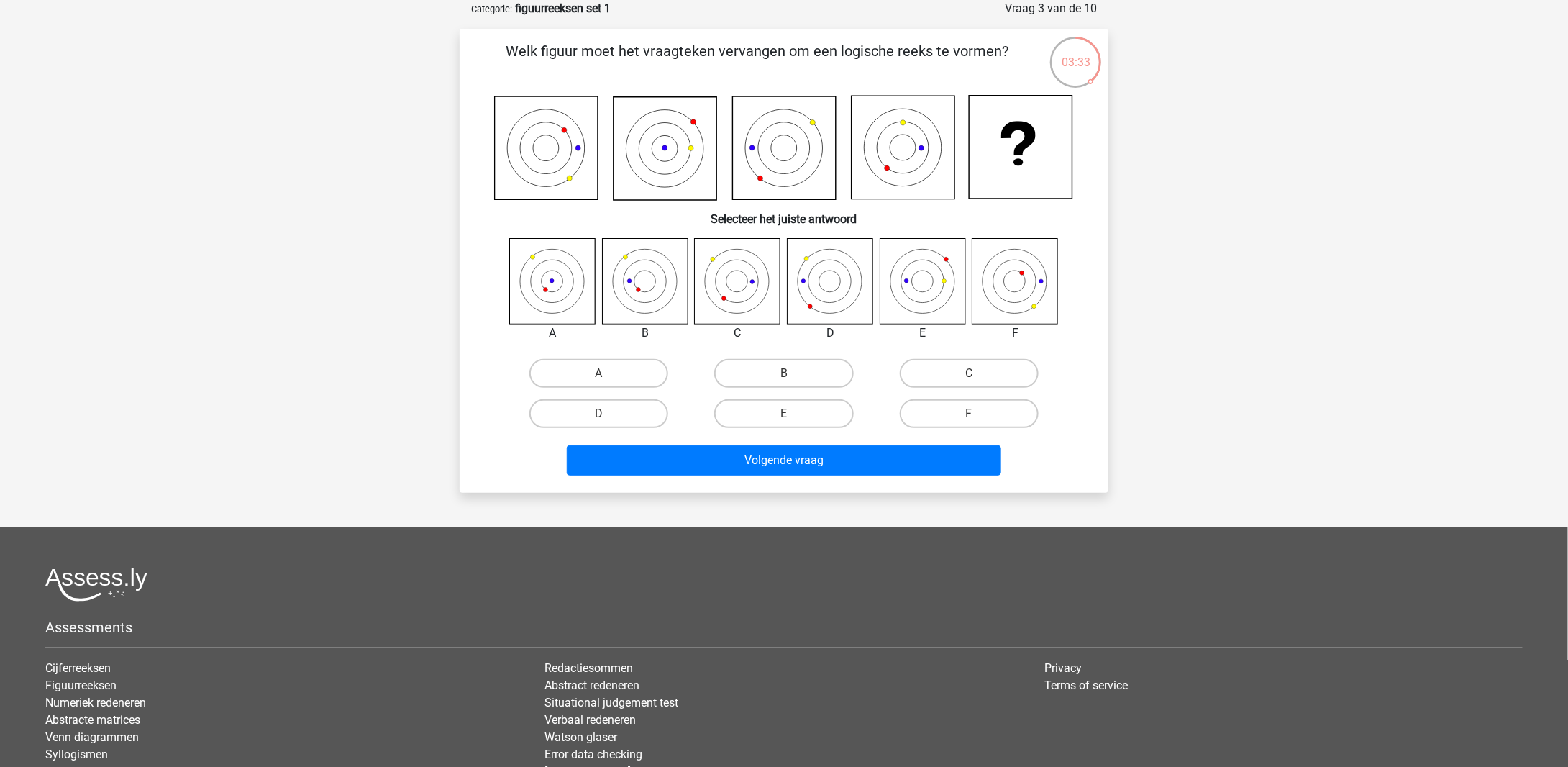
click at [775, 428] on div "E" at bounding box center [784, 413] width 185 height 40
click at [798, 412] on label "E" at bounding box center [784, 414] width 139 height 29
click at [794, 414] on input "E" at bounding box center [789, 418] width 9 height 9
radio input "true"
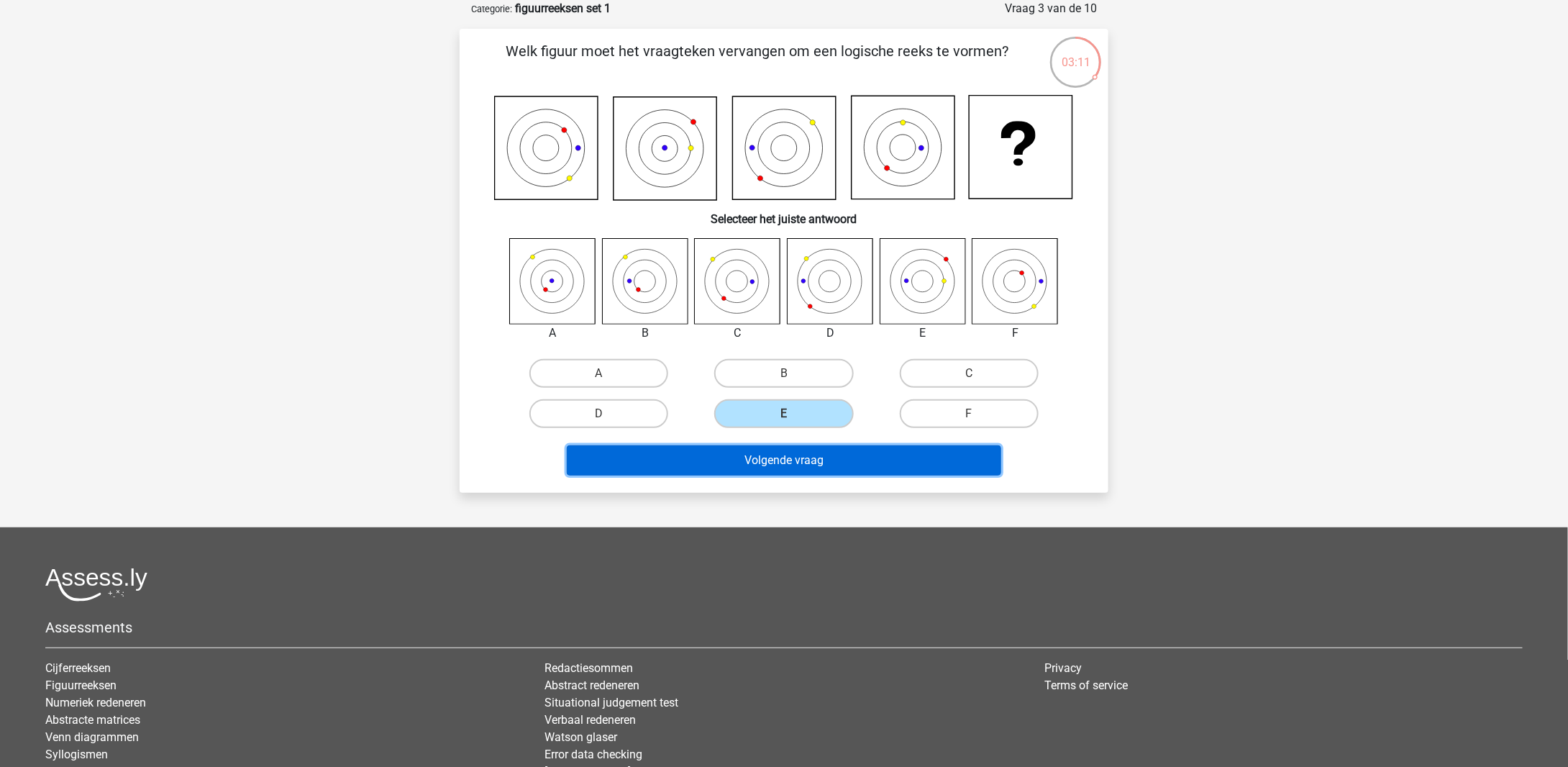
click at [849, 453] on button "Volgende vraag" at bounding box center [784, 460] width 435 height 31
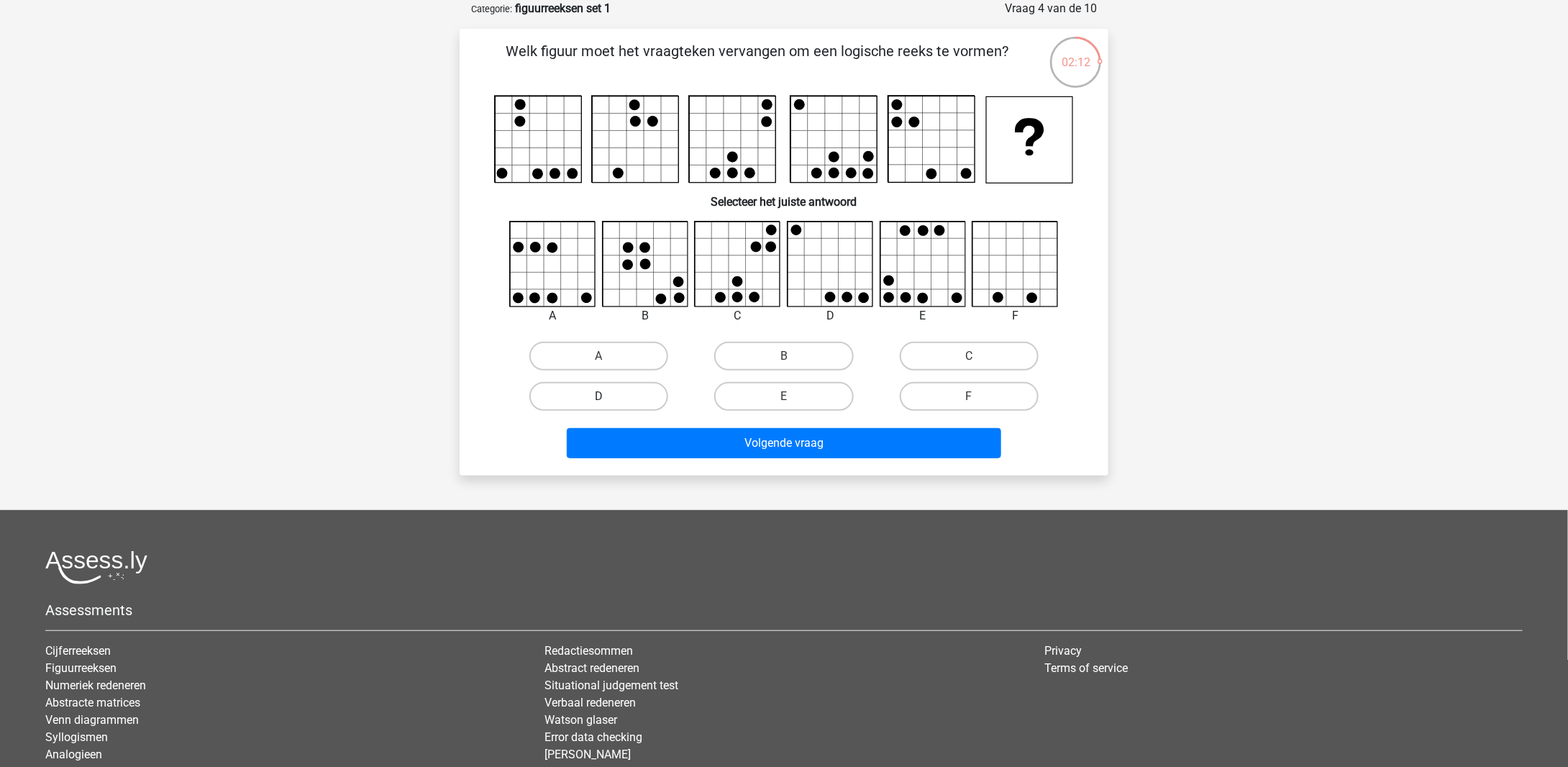
click at [655, 382] on label "D" at bounding box center [599, 396] width 139 height 29
click at [608, 396] on input "D" at bounding box center [604, 401] width 9 height 9
radio input "true"
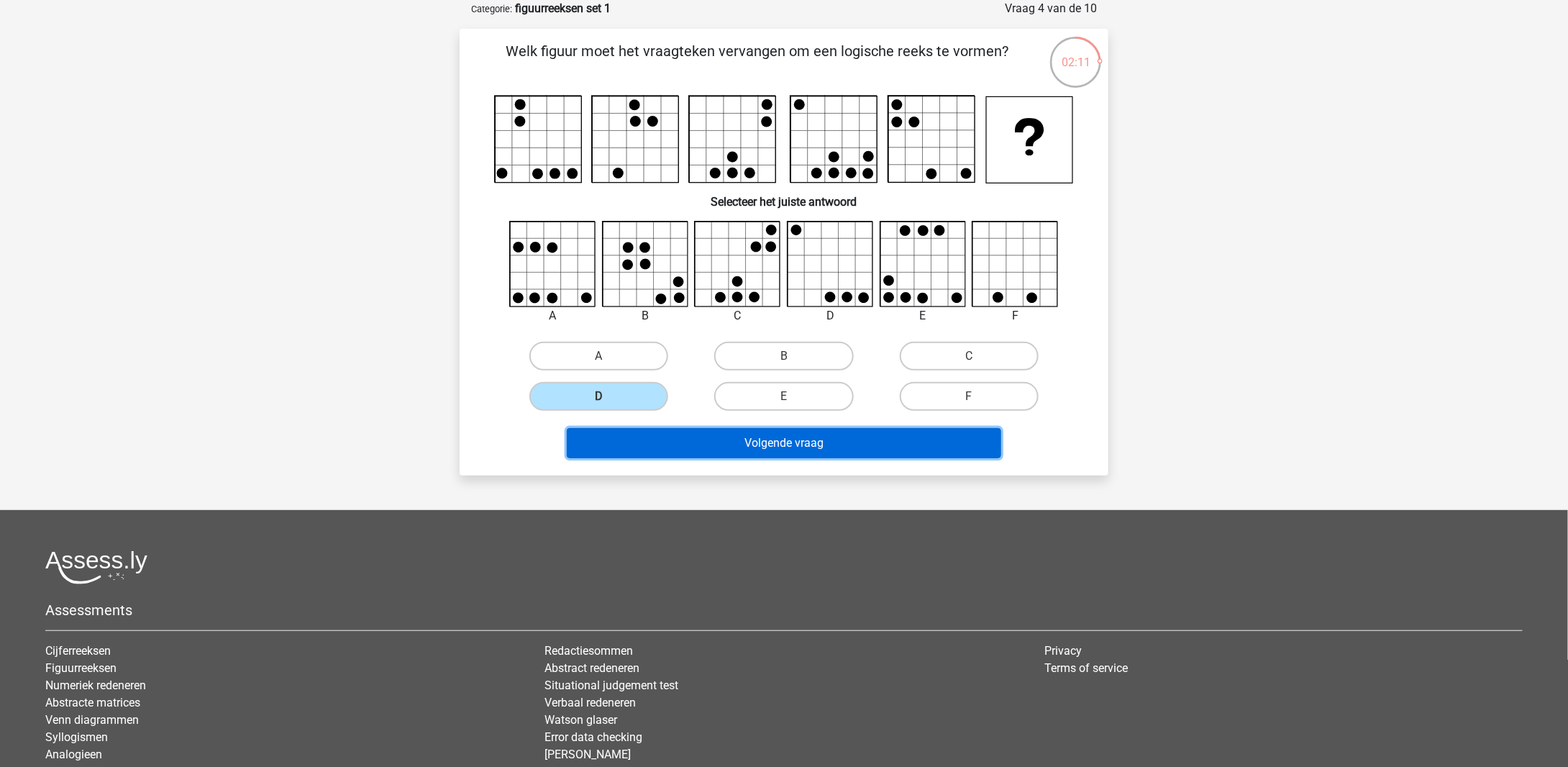
click at [740, 441] on button "Volgende vraag" at bounding box center [784, 443] width 435 height 31
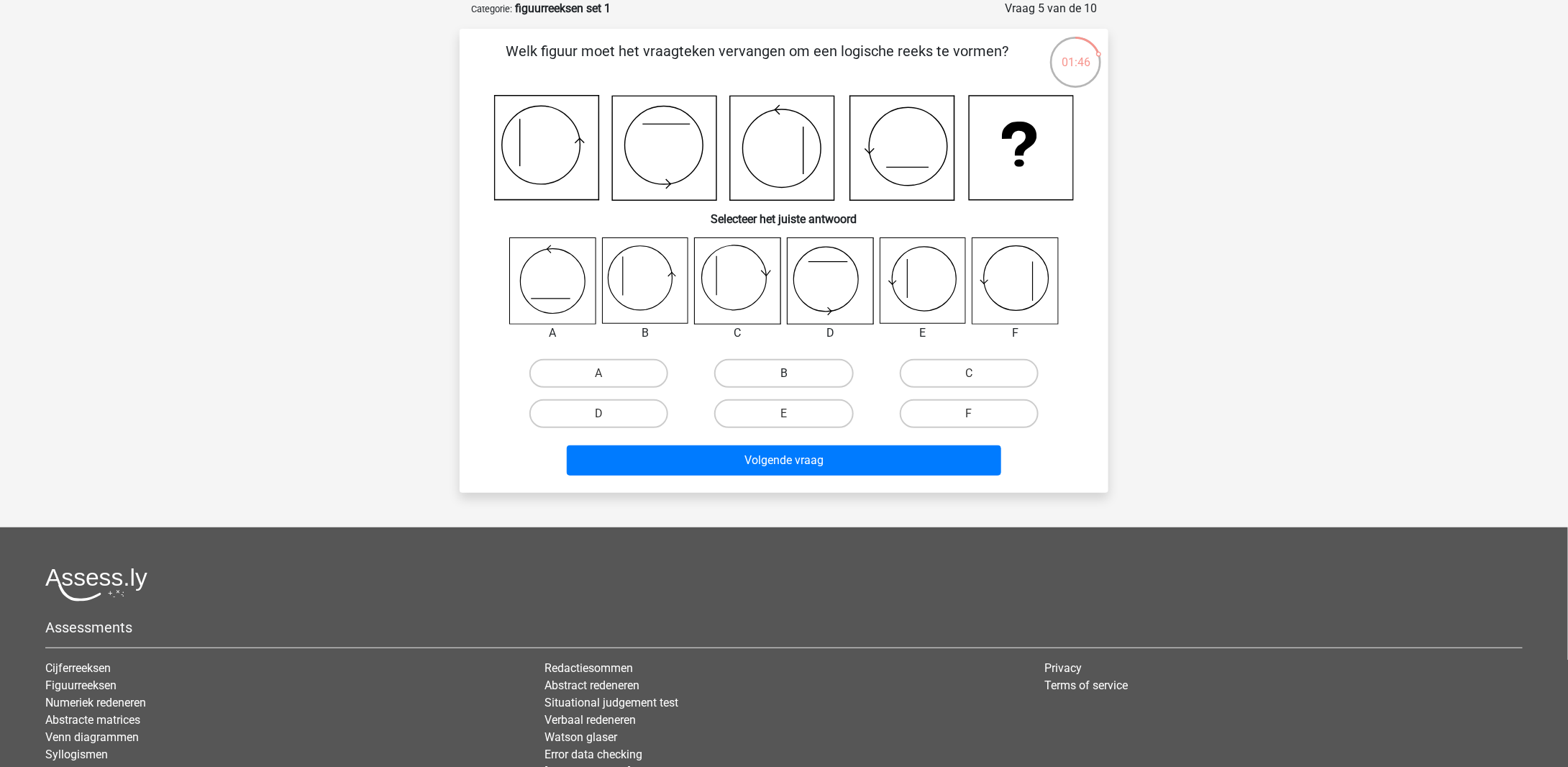
click at [791, 370] on label "B" at bounding box center [784, 373] width 139 height 29
click at [791, 374] on input "B" at bounding box center [789, 378] width 9 height 9
radio input "true"
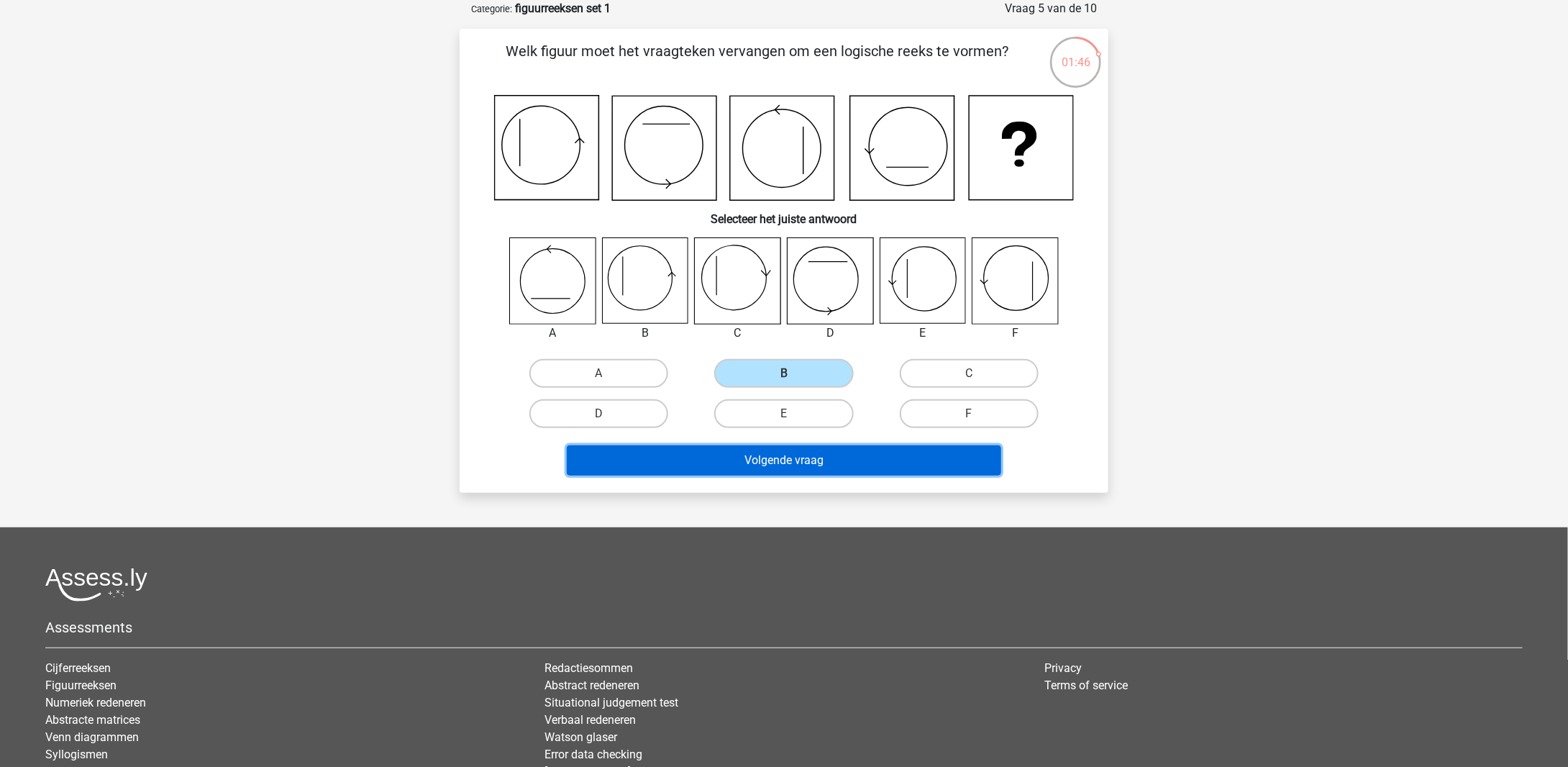
click at [829, 464] on button "Volgende vraag" at bounding box center [784, 460] width 435 height 31
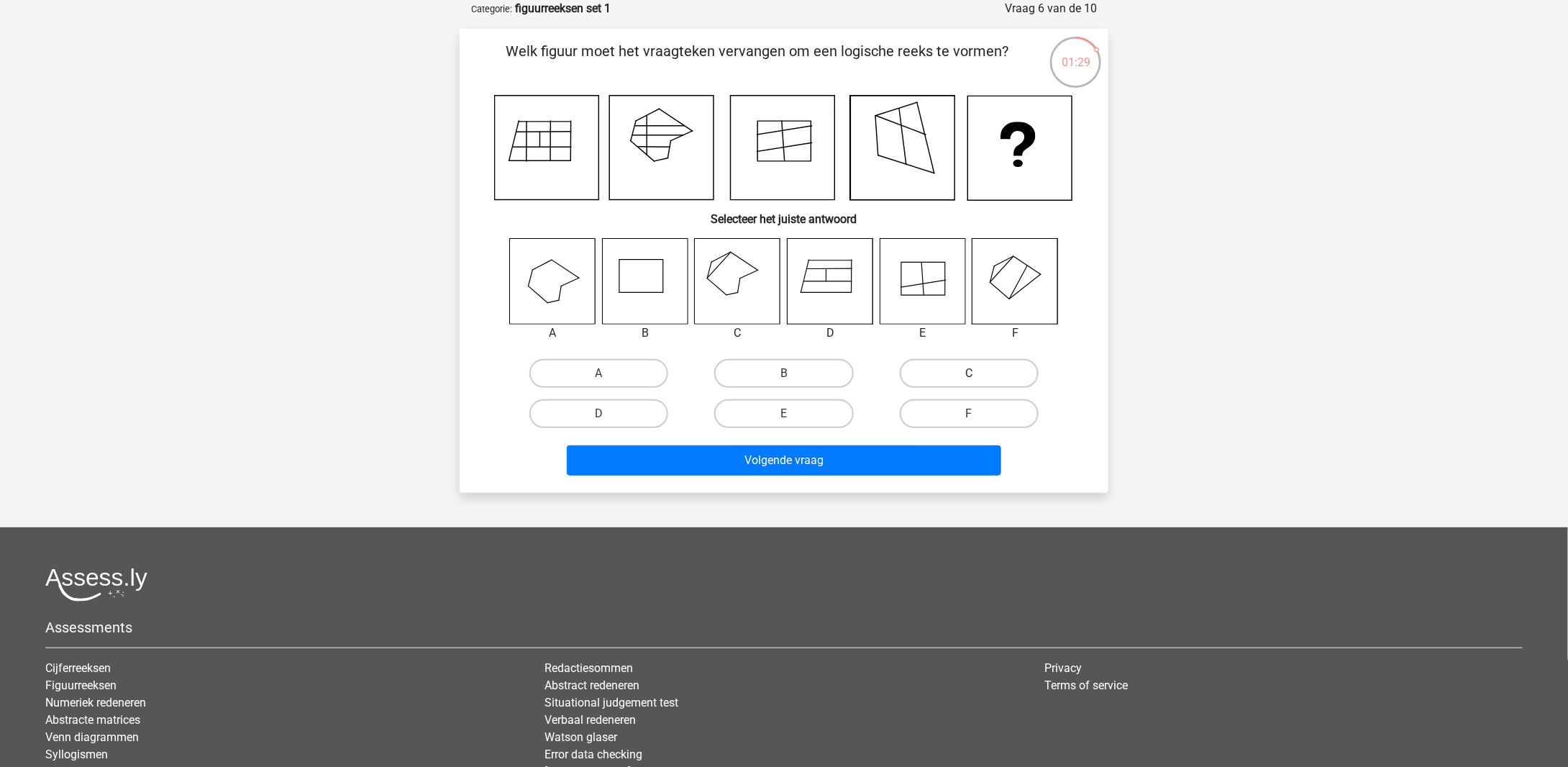
click at [924, 370] on label "C" at bounding box center [970, 373] width 139 height 29
click at [969, 374] on input "C" at bounding box center [974, 378] width 9 height 9
radio input "true"
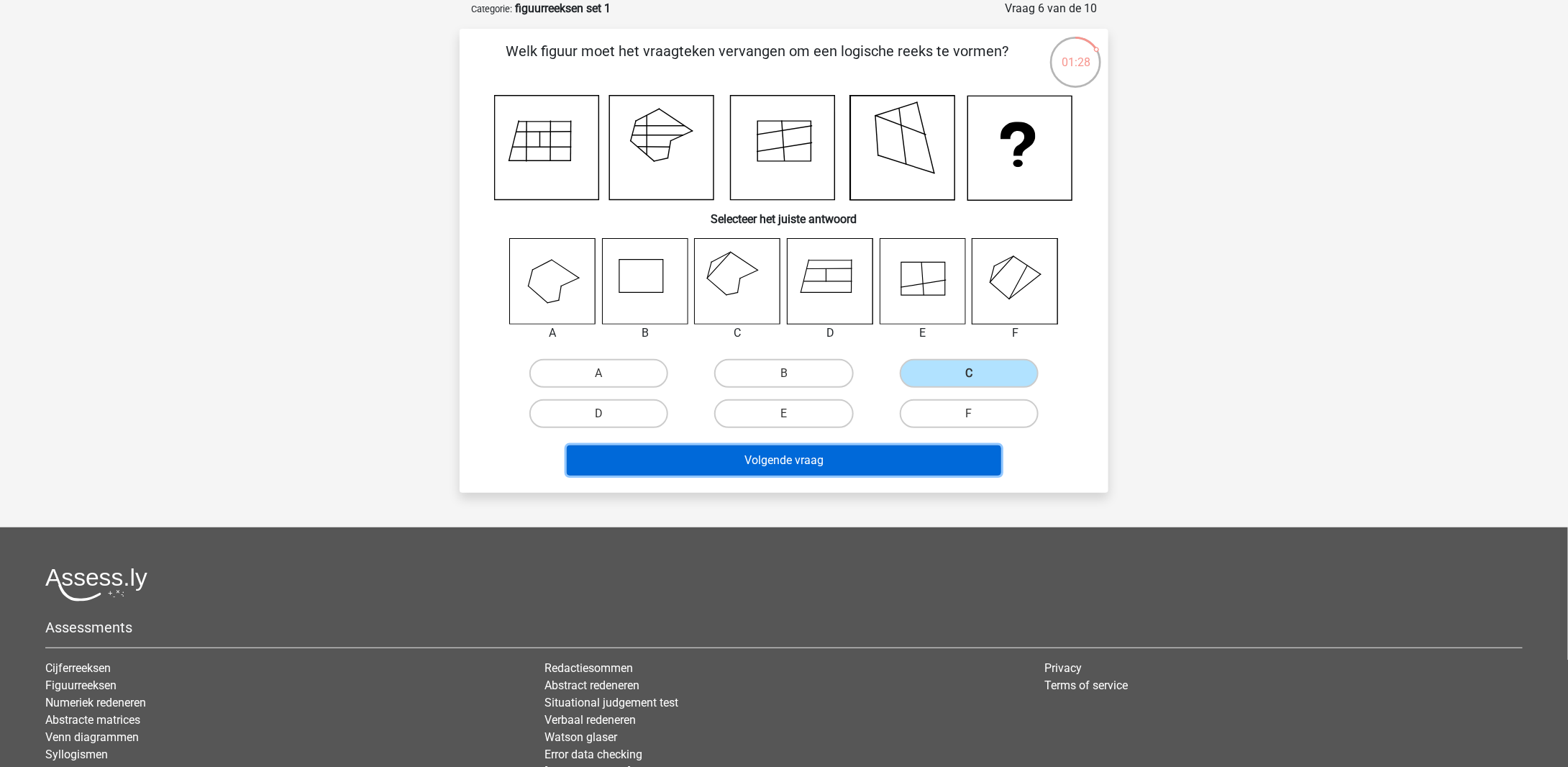
click at [784, 461] on button "Volgende vraag" at bounding box center [784, 460] width 435 height 31
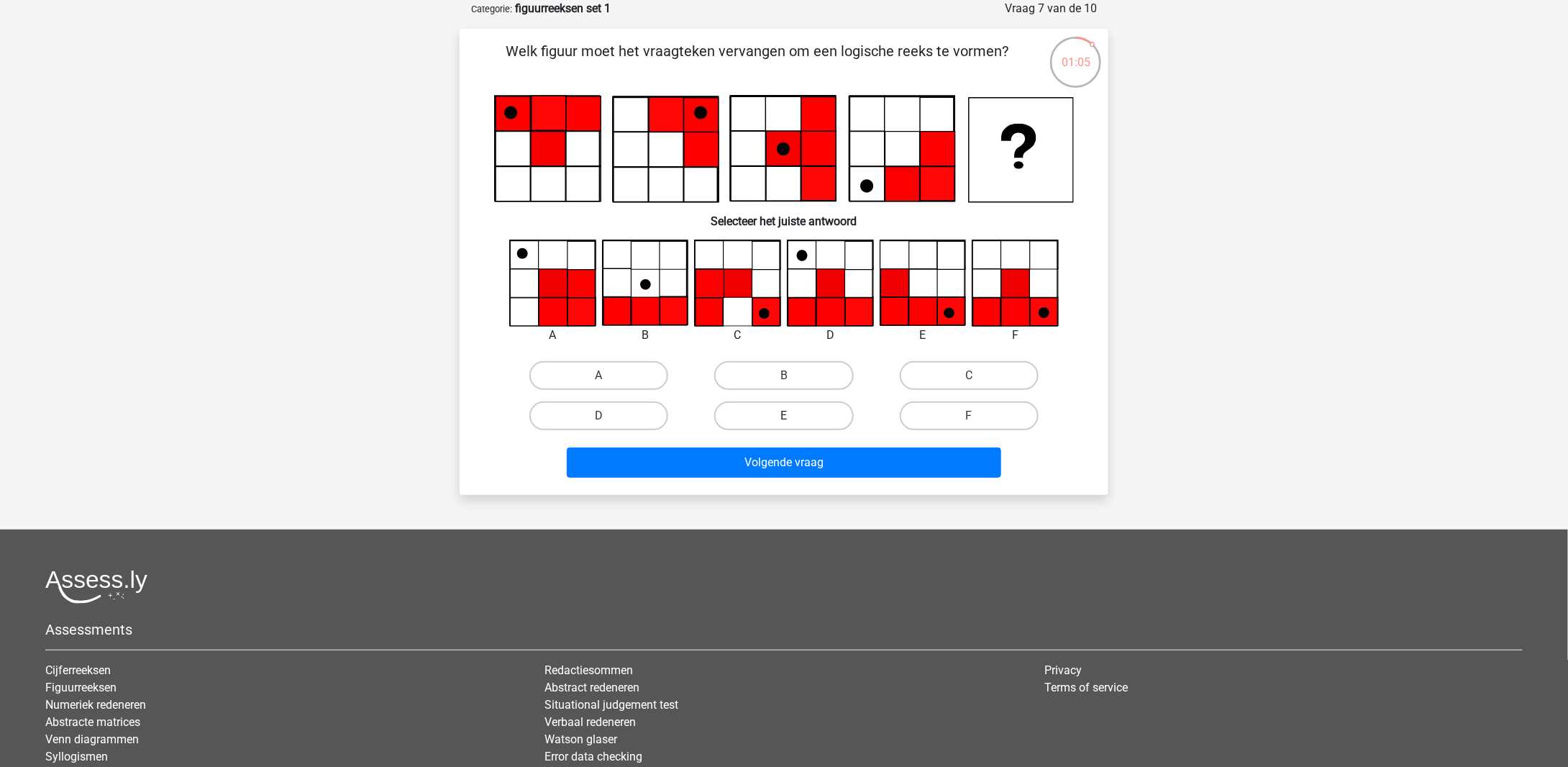
click at [785, 406] on label "E" at bounding box center [784, 415] width 139 height 29
click at [785, 415] on input "E" at bounding box center [789, 420] width 9 height 9
radio input "true"
click at [810, 483] on div "Welk figuur moet het vraagteken vervangen om een logische reeks te vormen?" at bounding box center [784, 262] width 649 height 467
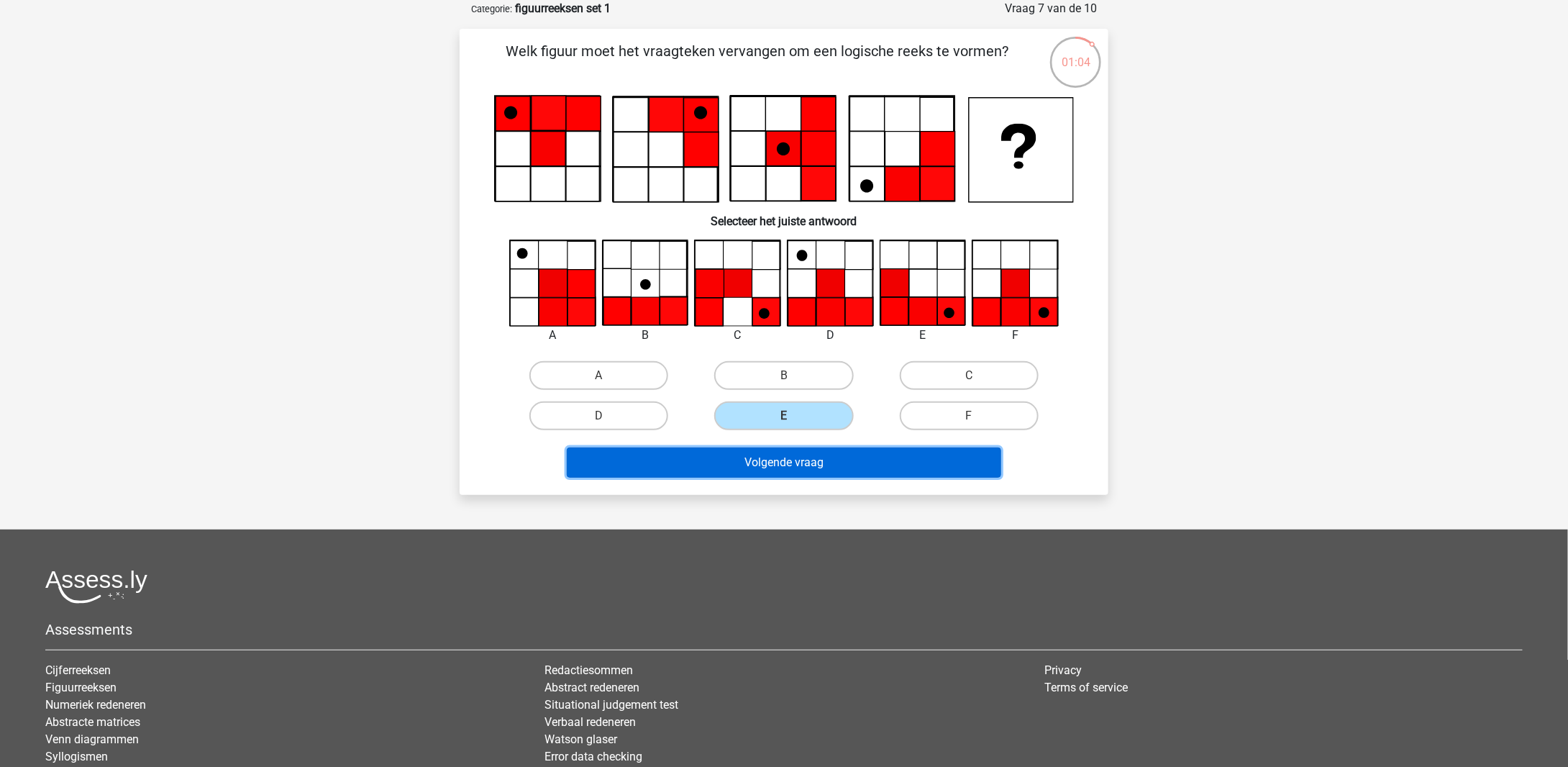
click at [810, 468] on button "Volgende vraag" at bounding box center [784, 463] width 435 height 31
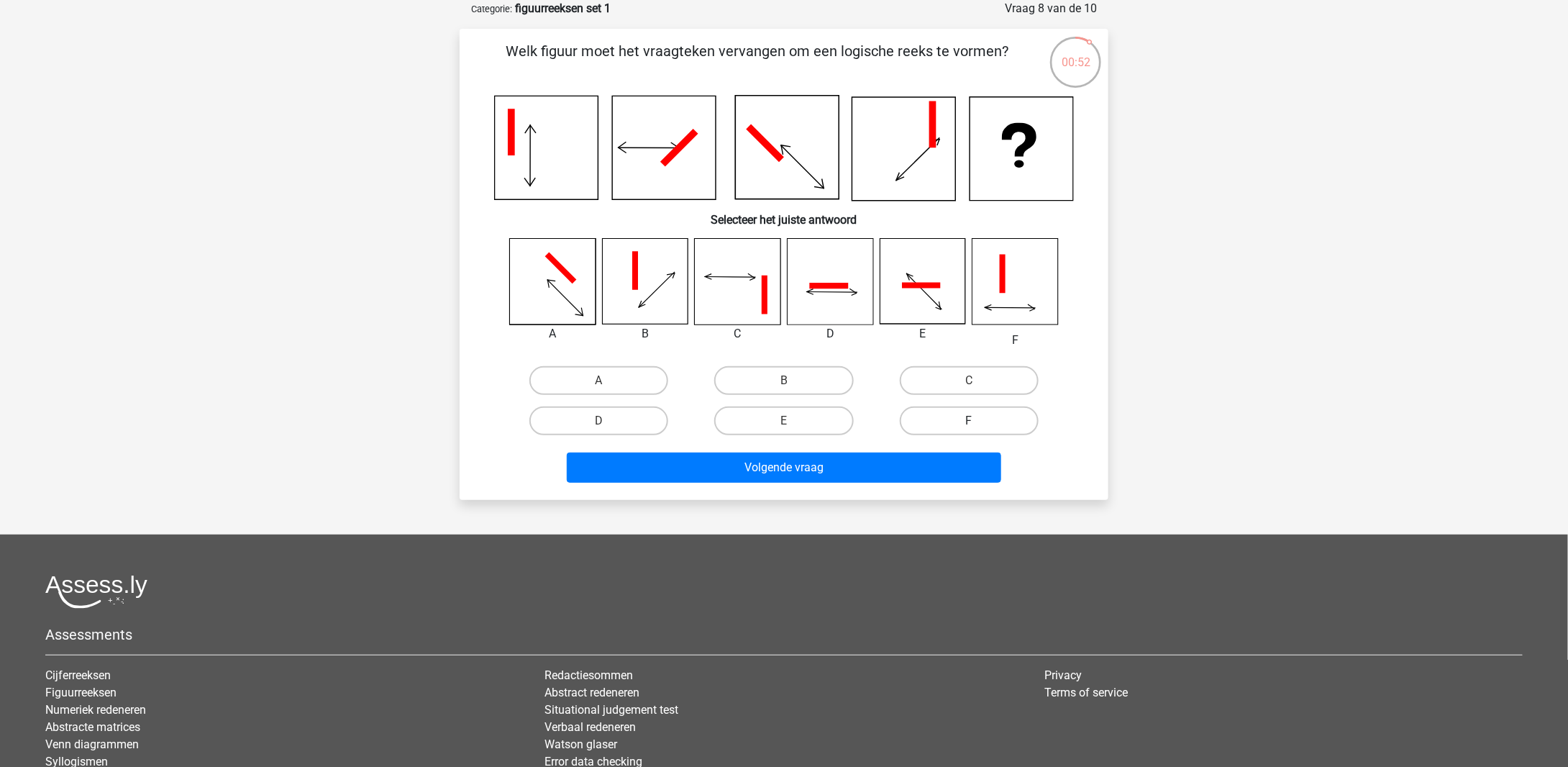
click at [978, 411] on label "F" at bounding box center [970, 420] width 139 height 29
click at [978, 421] on input "F" at bounding box center [974, 426] width 9 height 9
radio input "true"
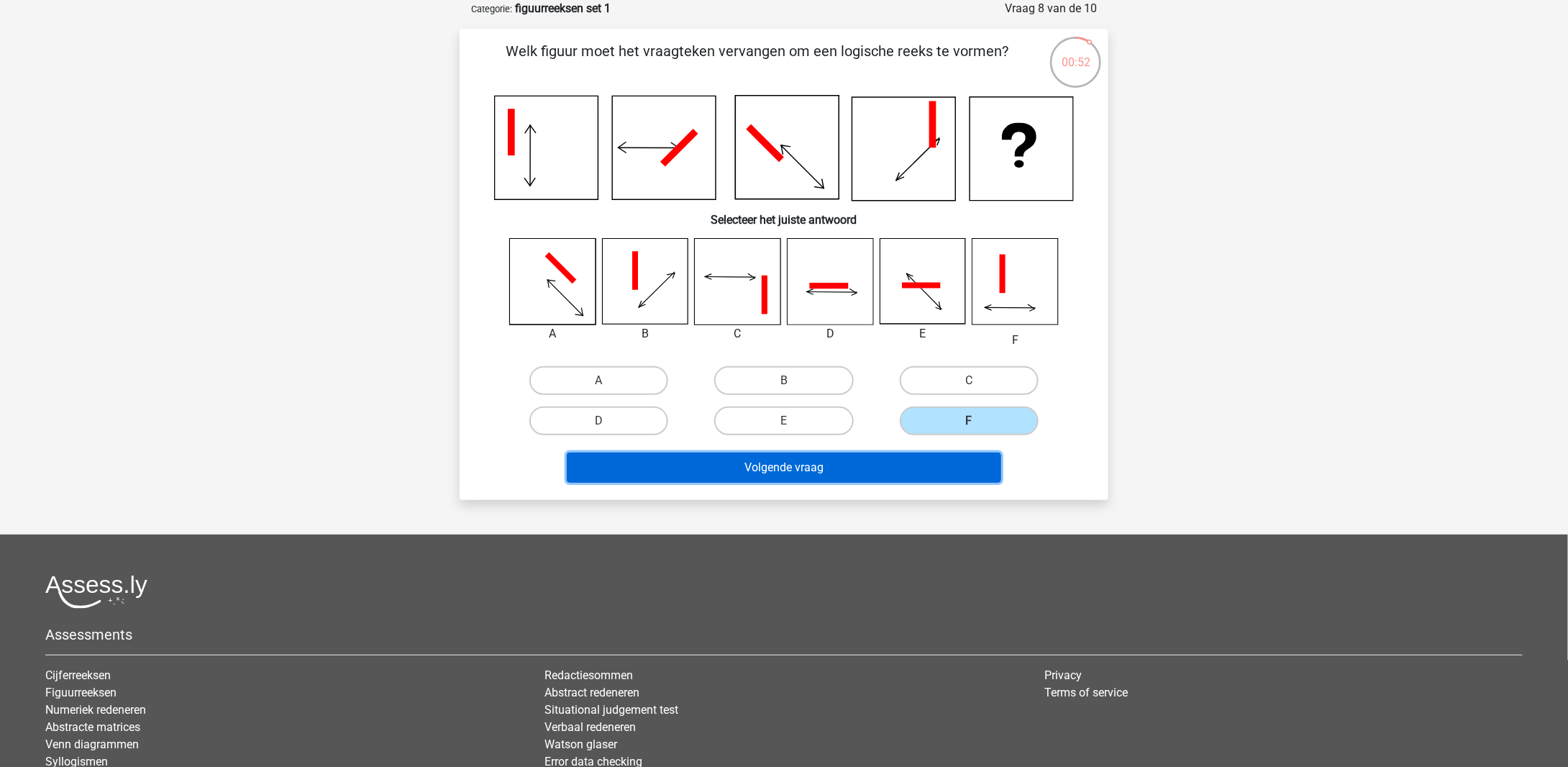
click at [910, 461] on button "Volgende vraag" at bounding box center [784, 467] width 435 height 31
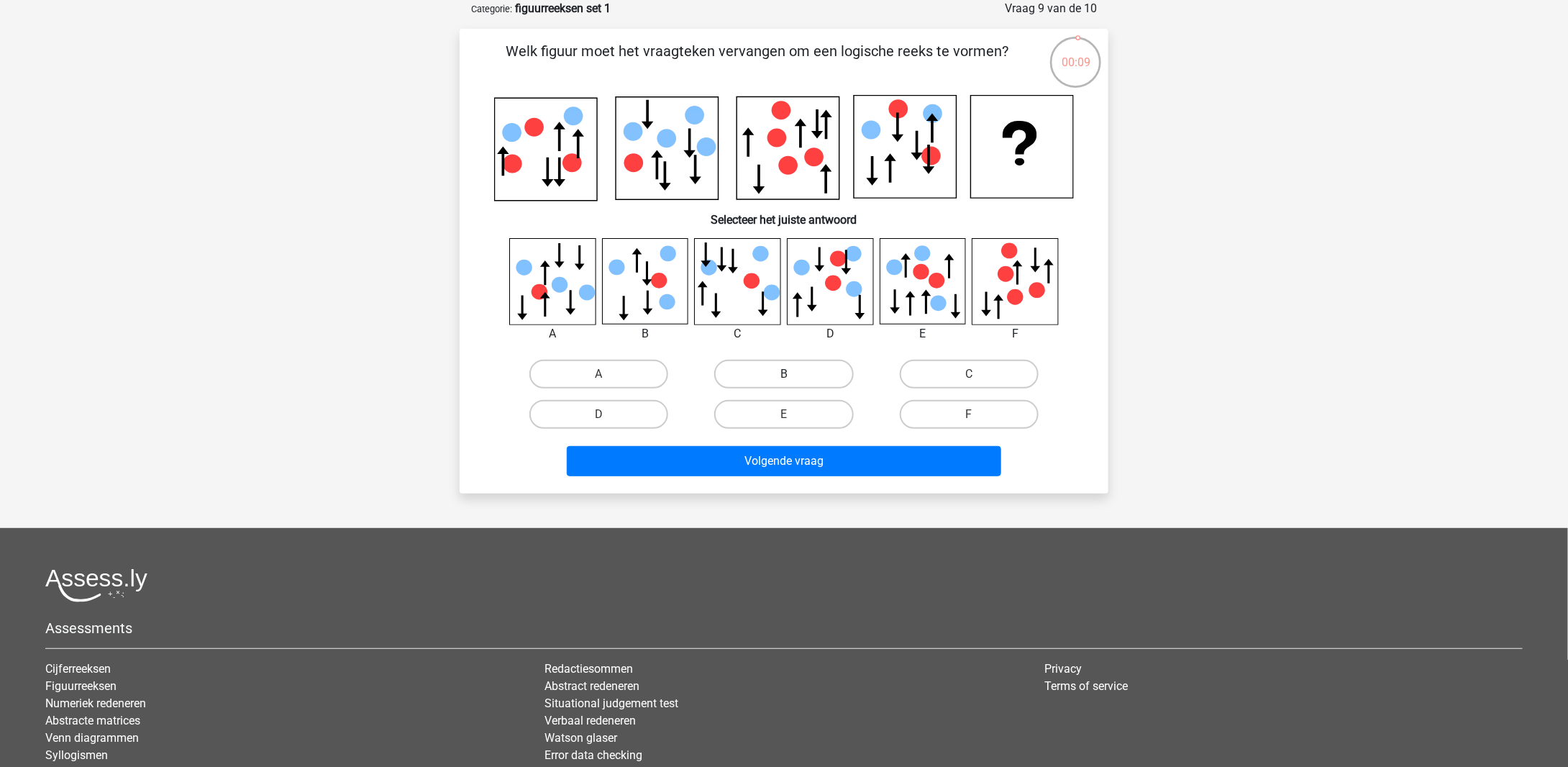
click at [775, 384] on label "B" at bounding box center [784, 374] width 139 height 29
click at [784, 384] on input "B" at bounding box center [789, 378] width 9 height 9
radio input "true"
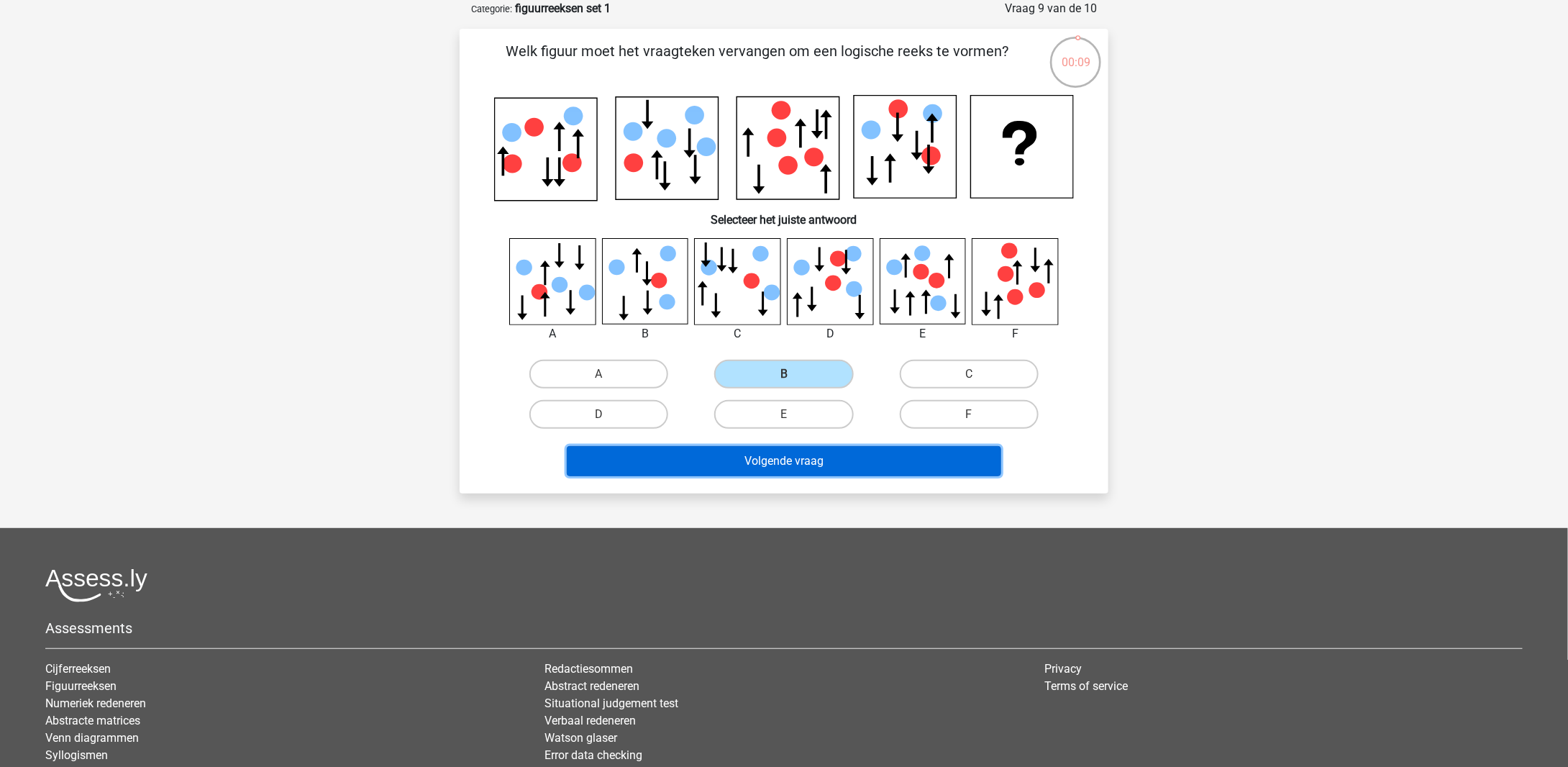
click at [818, 458] on button "Volgende vraag" at bounding box center [784, 461] width 435 height 31
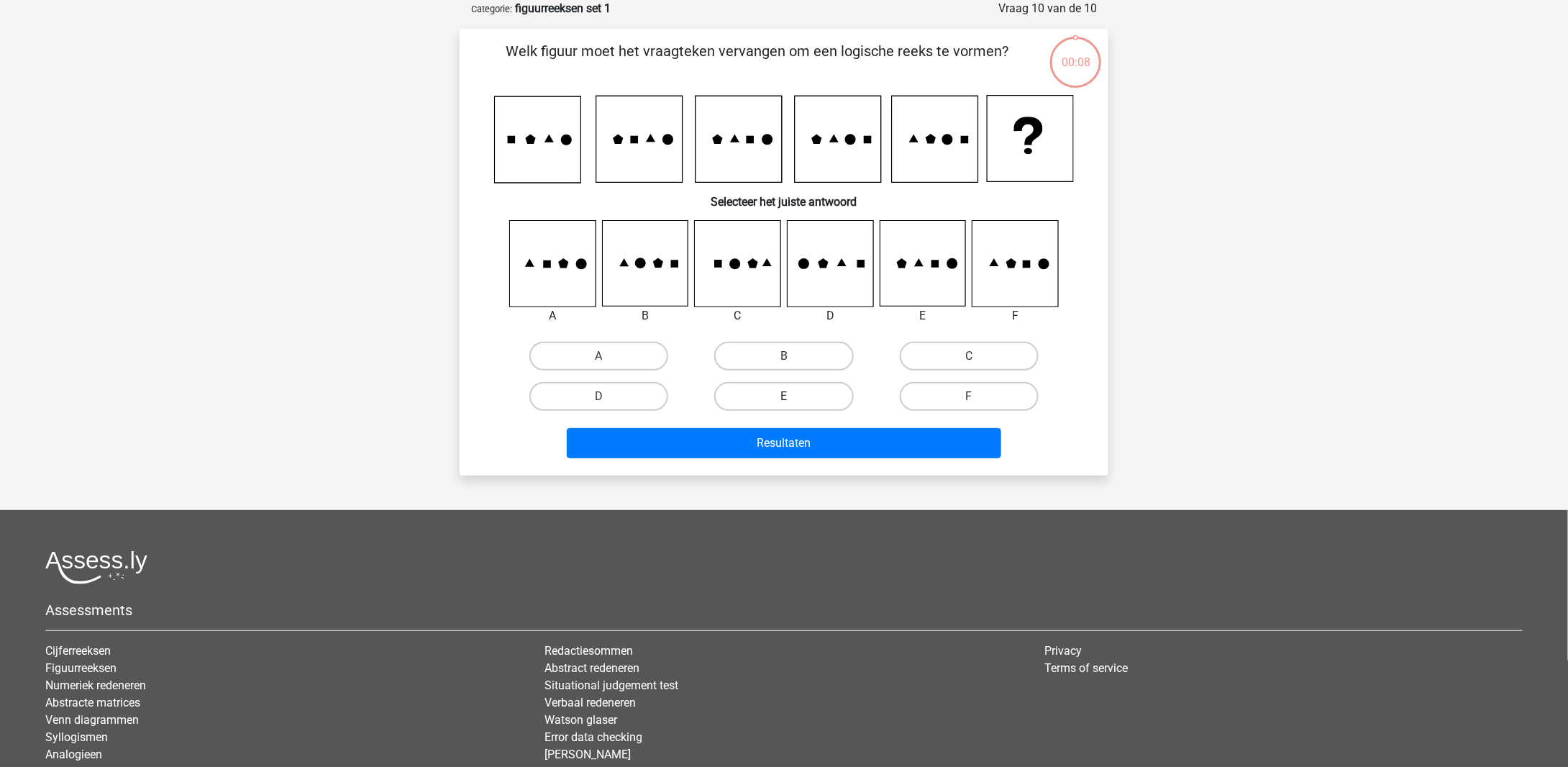
click at [823, 409] on label "E" at bounding box center [784, 396] width 139 height 29
click at [794, 406] on input "E" at bounding box center [789, 401] width 9 height 9
radio input "true"
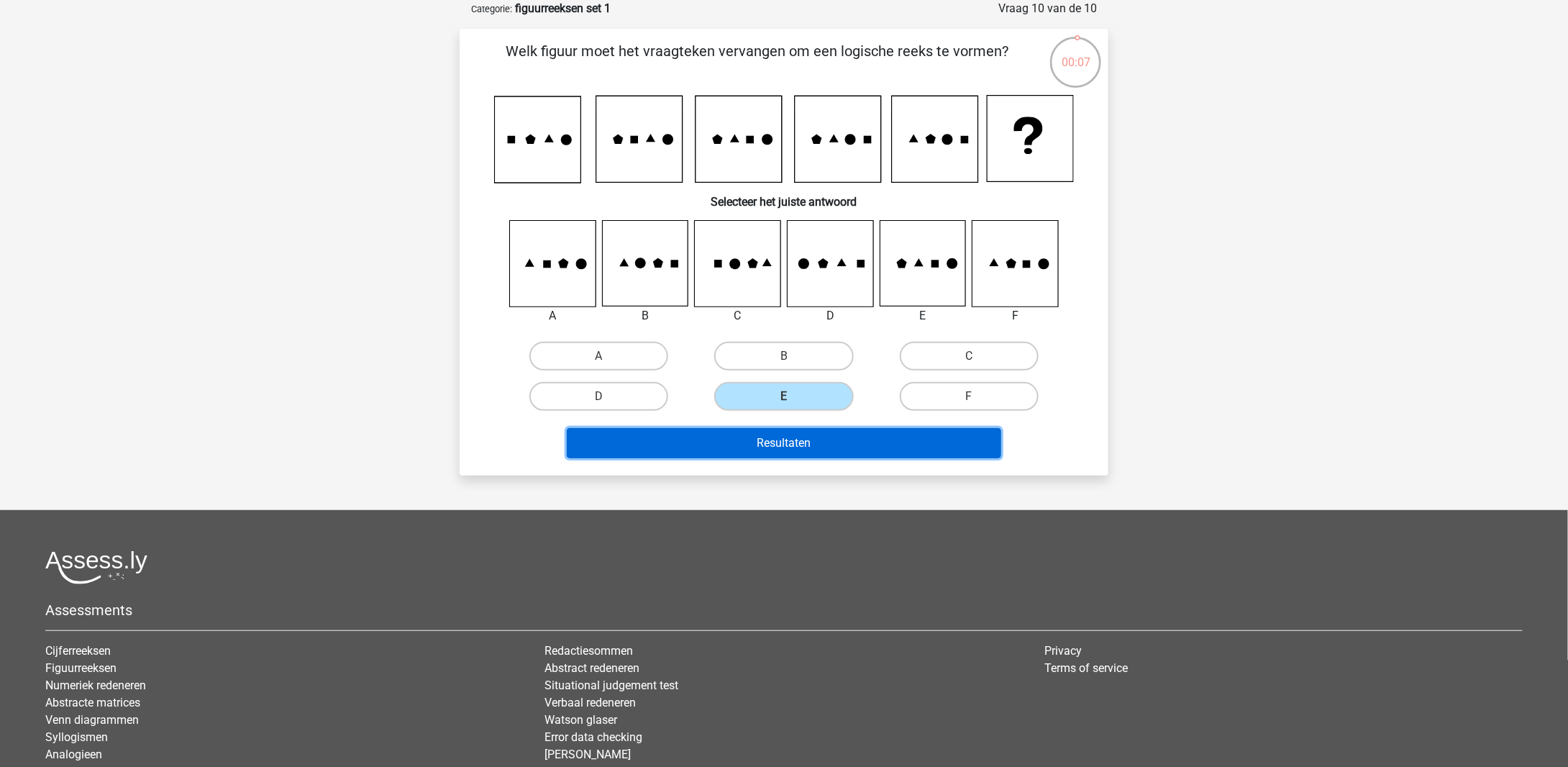
click at [838, 454] on button "Resultaten" at bounding box center [784, 443] width 435 height 31
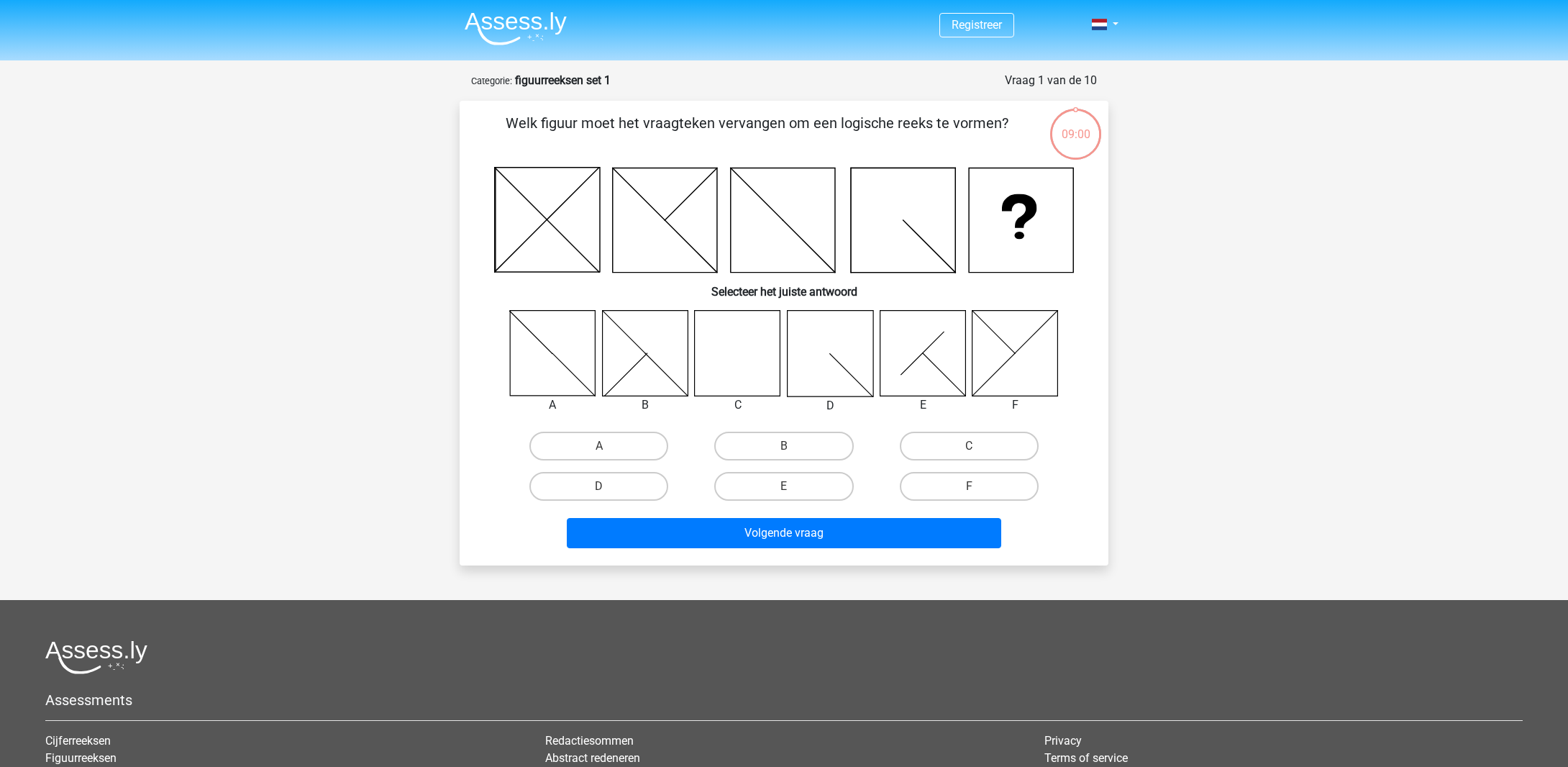
scroll to position [72, 0]
